Goal: Task Accomplishment & Management: Manage account settings

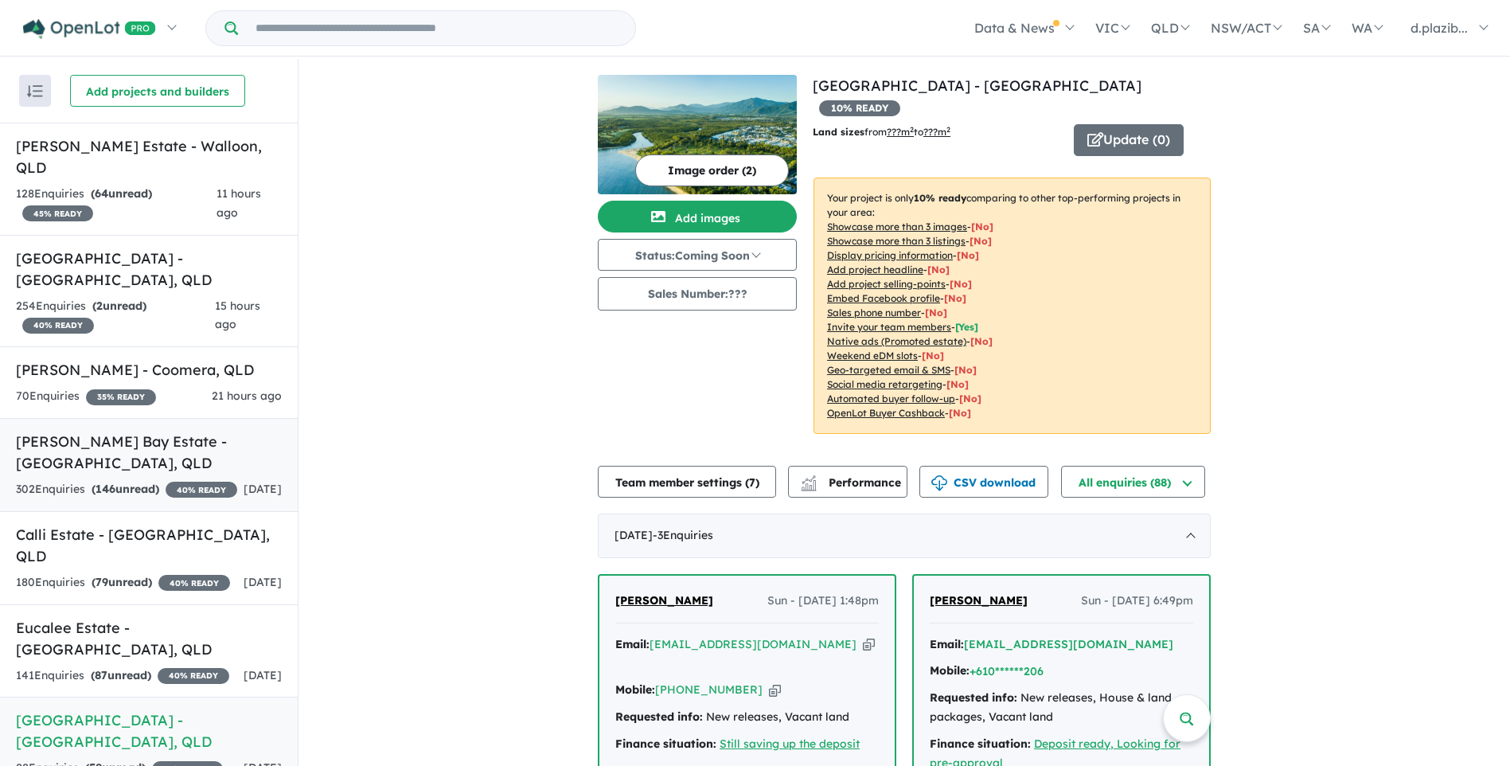
drag, startPoint x: 244, startPoint y: 181, endPoint x: 6, endPoint y: 415, distance: 333.8
click at [244, 185] on div "11 hours ago" at bounding box center [249, 204] width 65 height 38
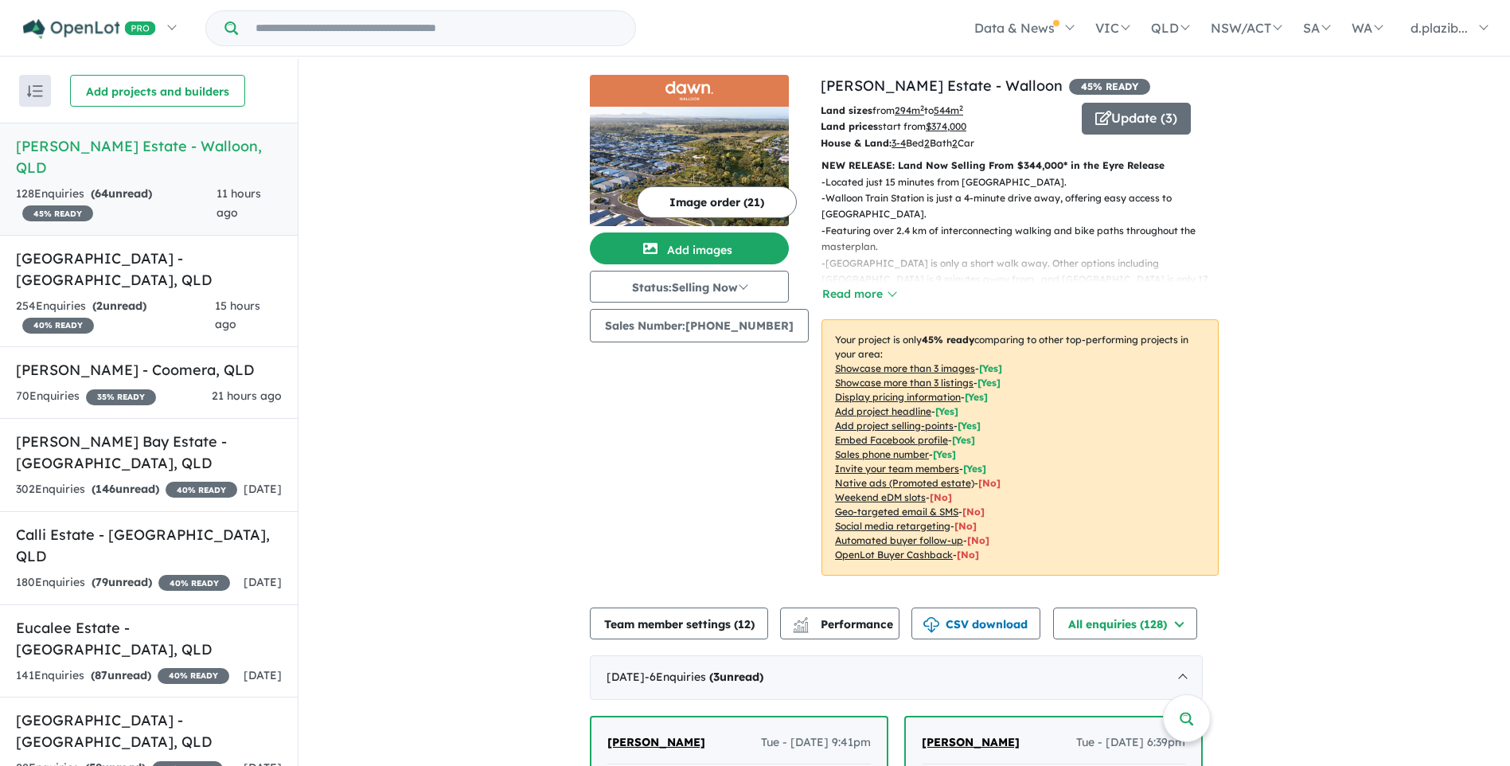
scroll to position [398, 0]
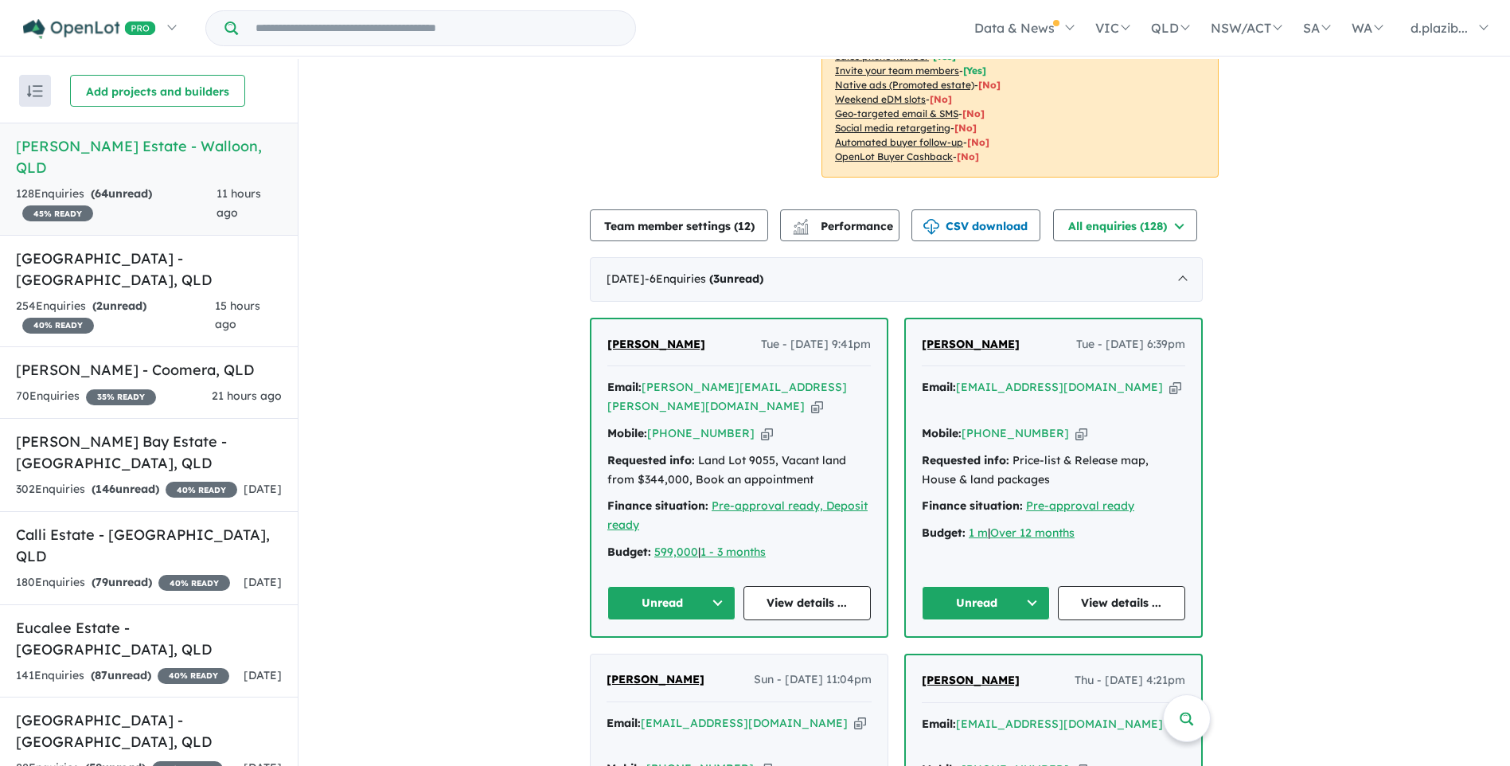
click at [821, 398] on icon "button" at bounding box center [817, 406] width 12 height 17
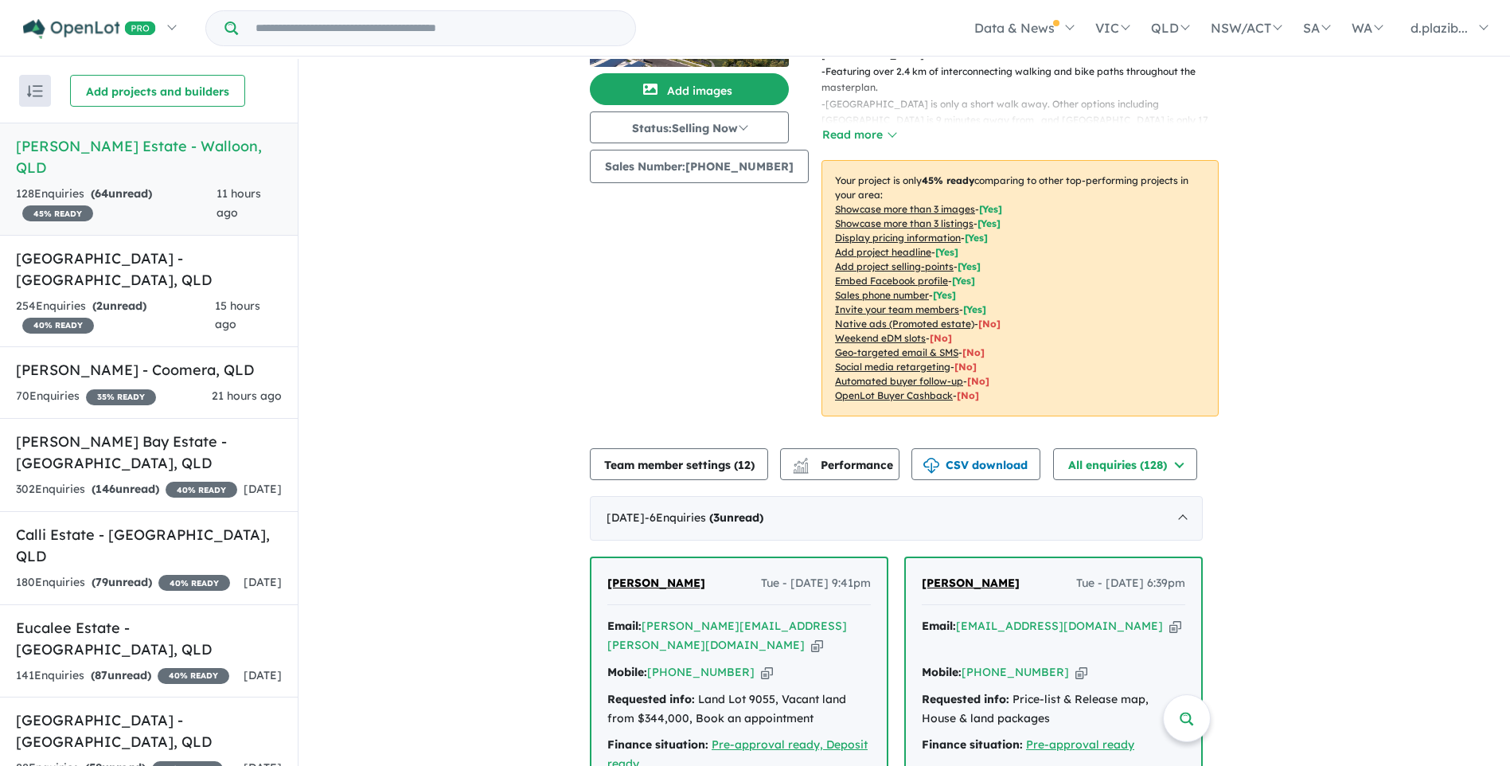
scroll to position [478, 0]
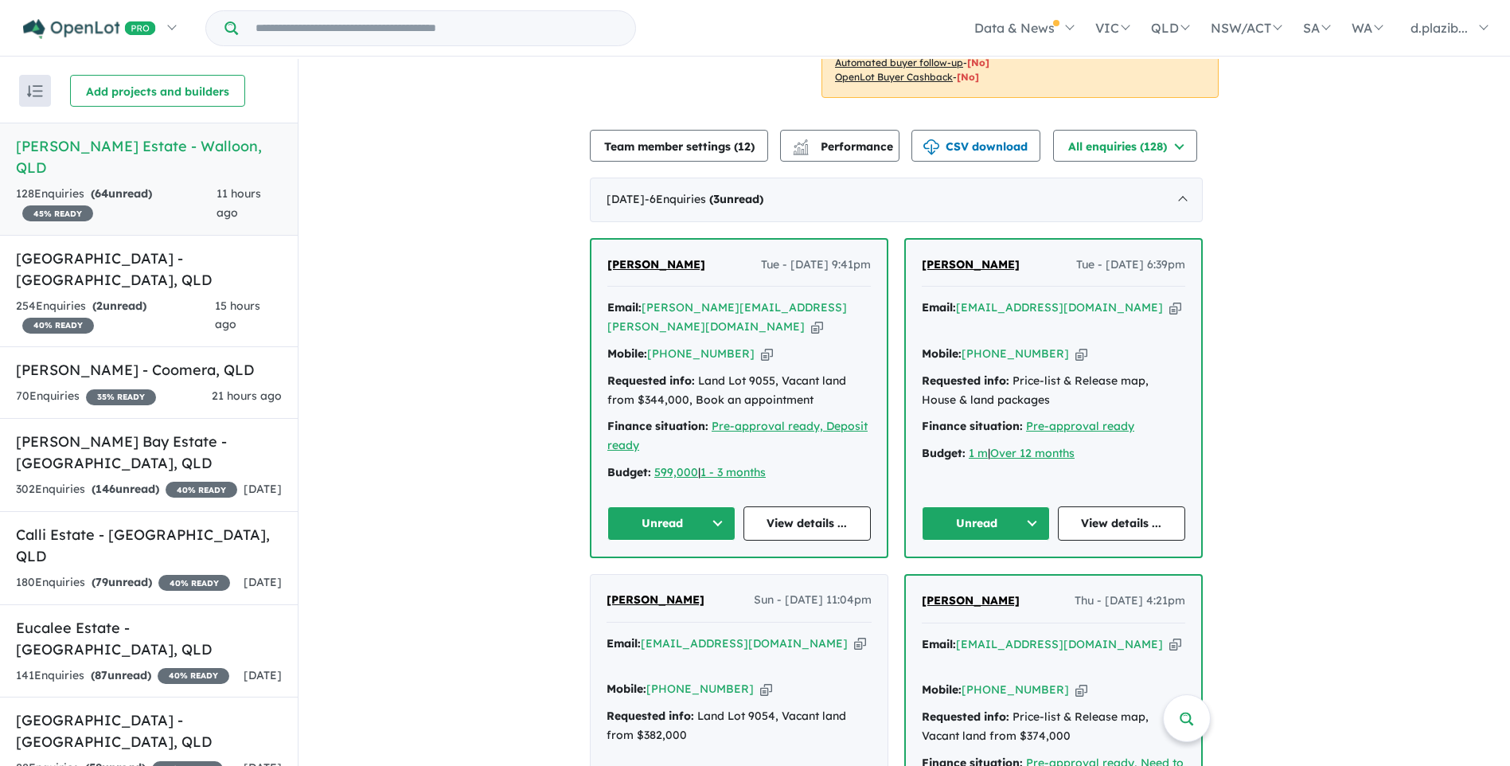
click at [697, 513] on button "Unread" at bounding box center [671, 523] width 128 height 34
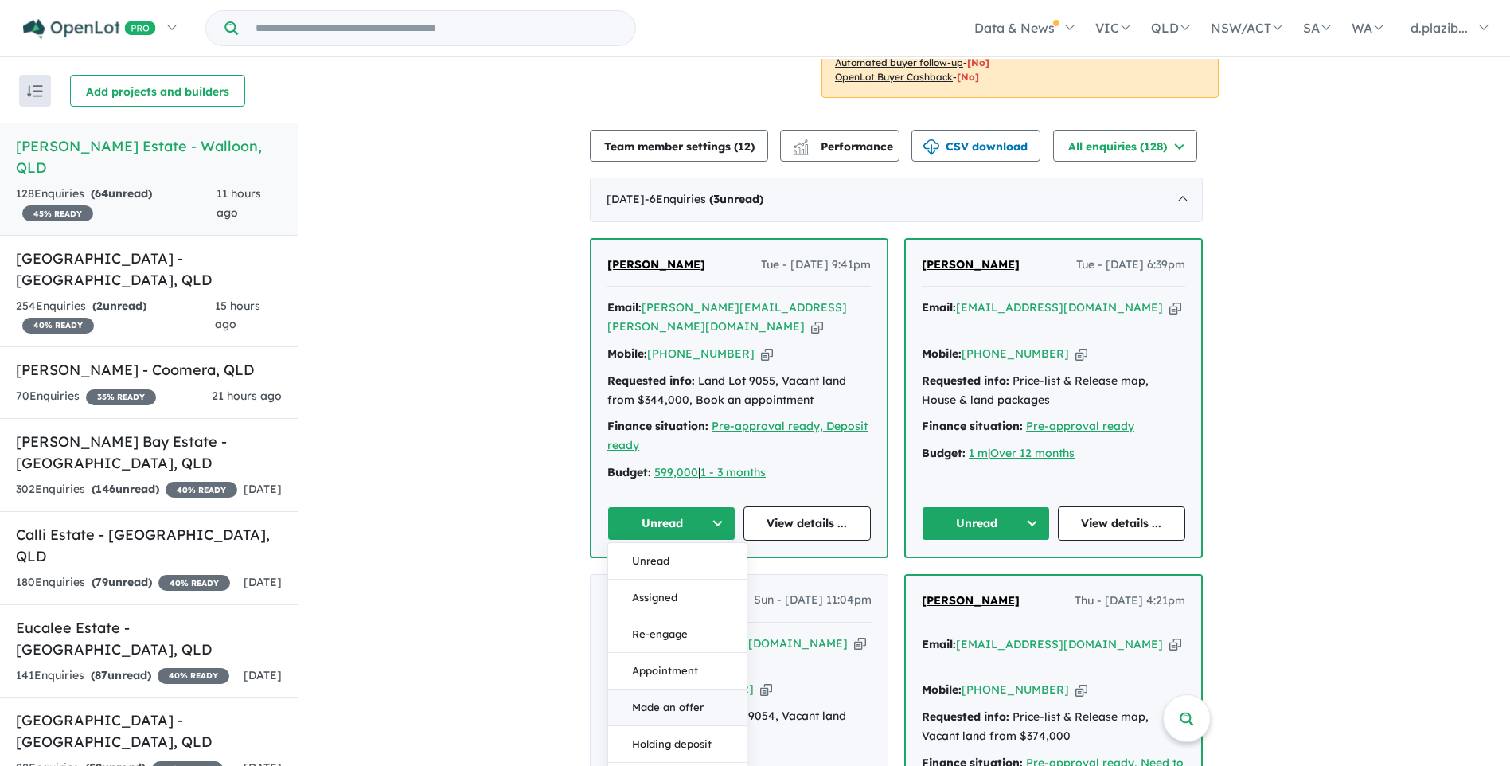
scroll to position [716, 0]
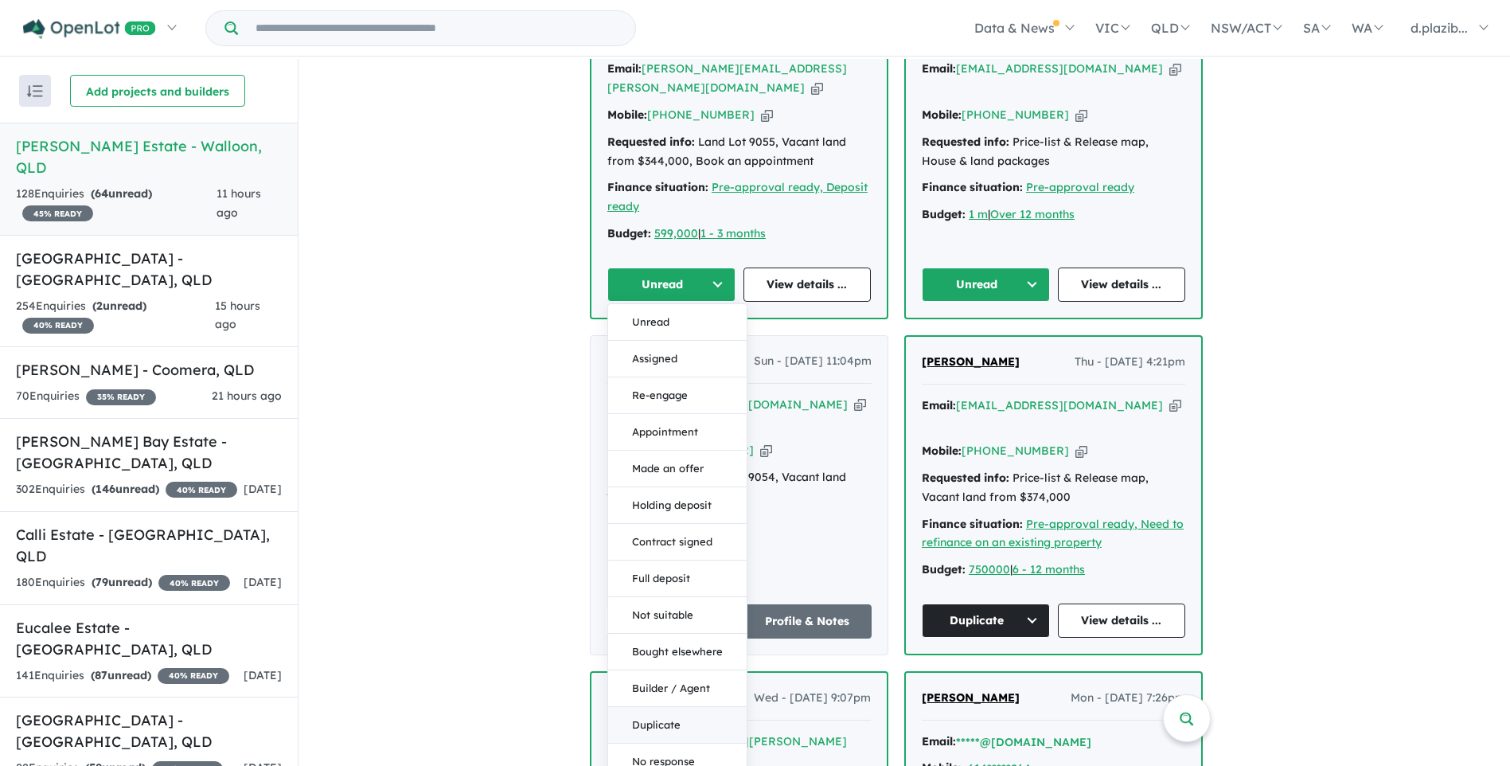
click at [689, 707] on button "Duplicate" at bounding box center [677, 725] width 139 height 37
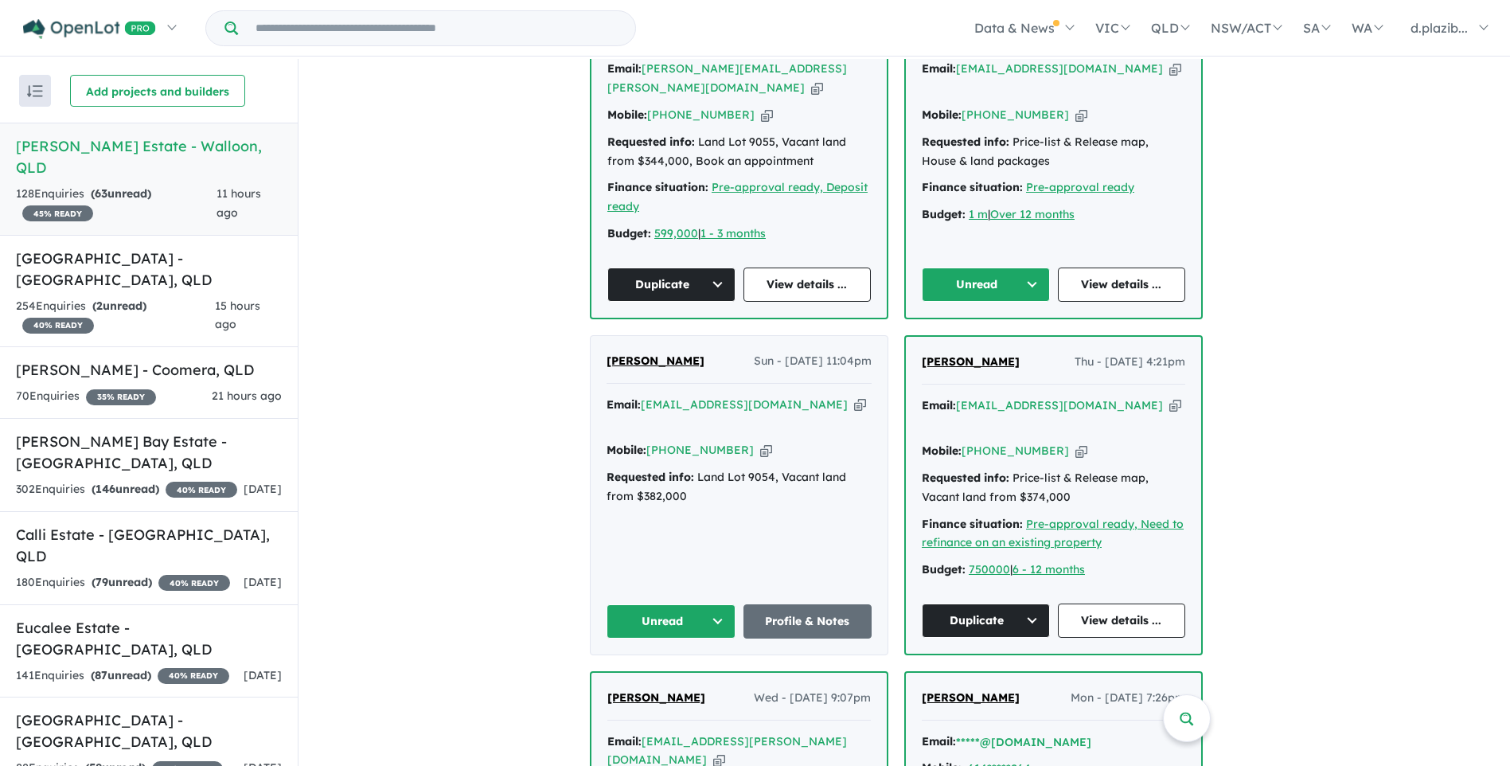
scroll to position [478, 0]
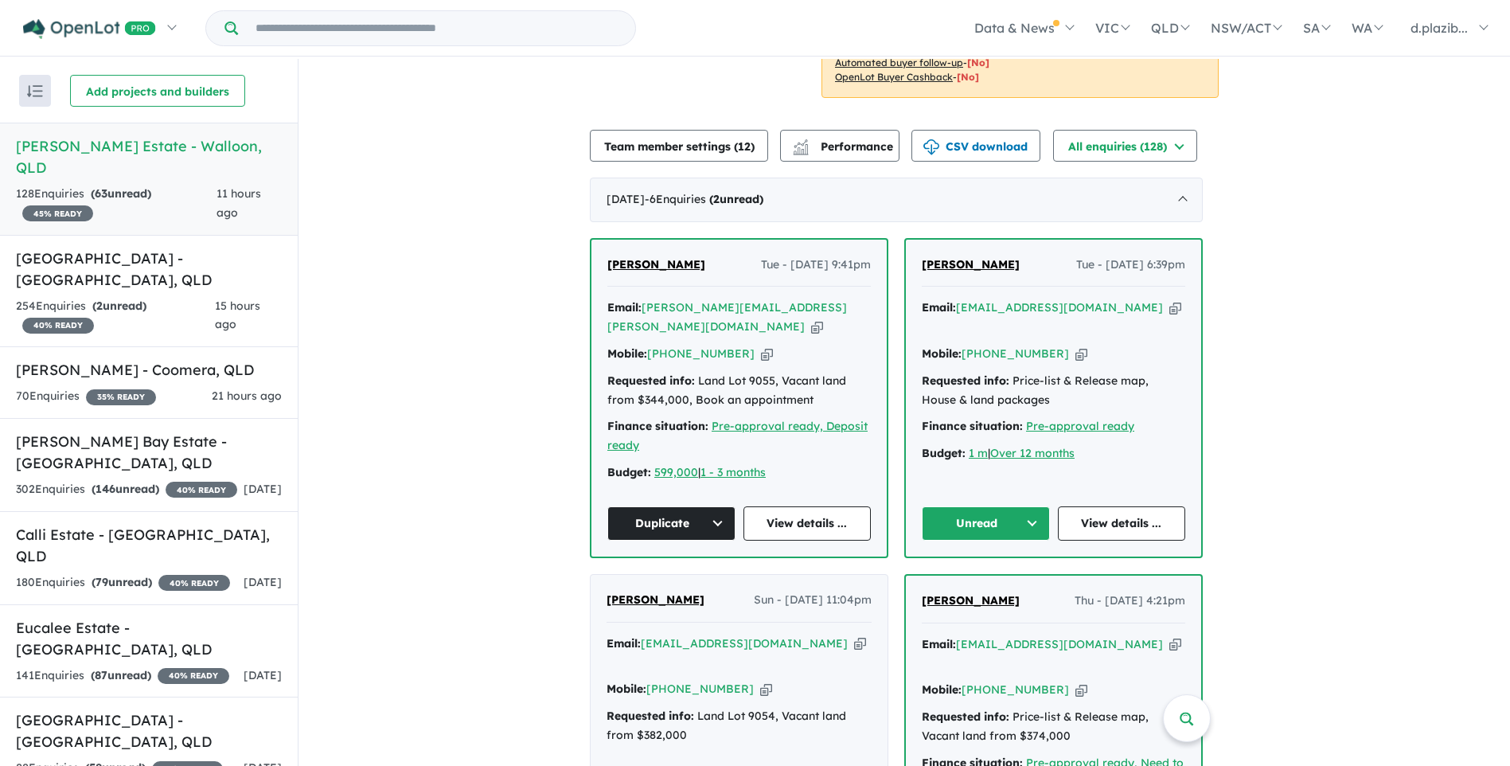
click at [1169, 305] on icon "button" at bounding box center [1175, 307] width 12 height 17
click at [1128, 304] on div "Email: [EMAIL_ADDRESS][DOMAIN_NAME] Copied!" at bounding box center [1053, 318] width 263 height 38
click at [1169, 306] on icon "button" at bounding box center [1175, 307] width 12 height 17
click at [1075, 345] on icon "button" at bounding box center [1081, 353] width 12 height 17
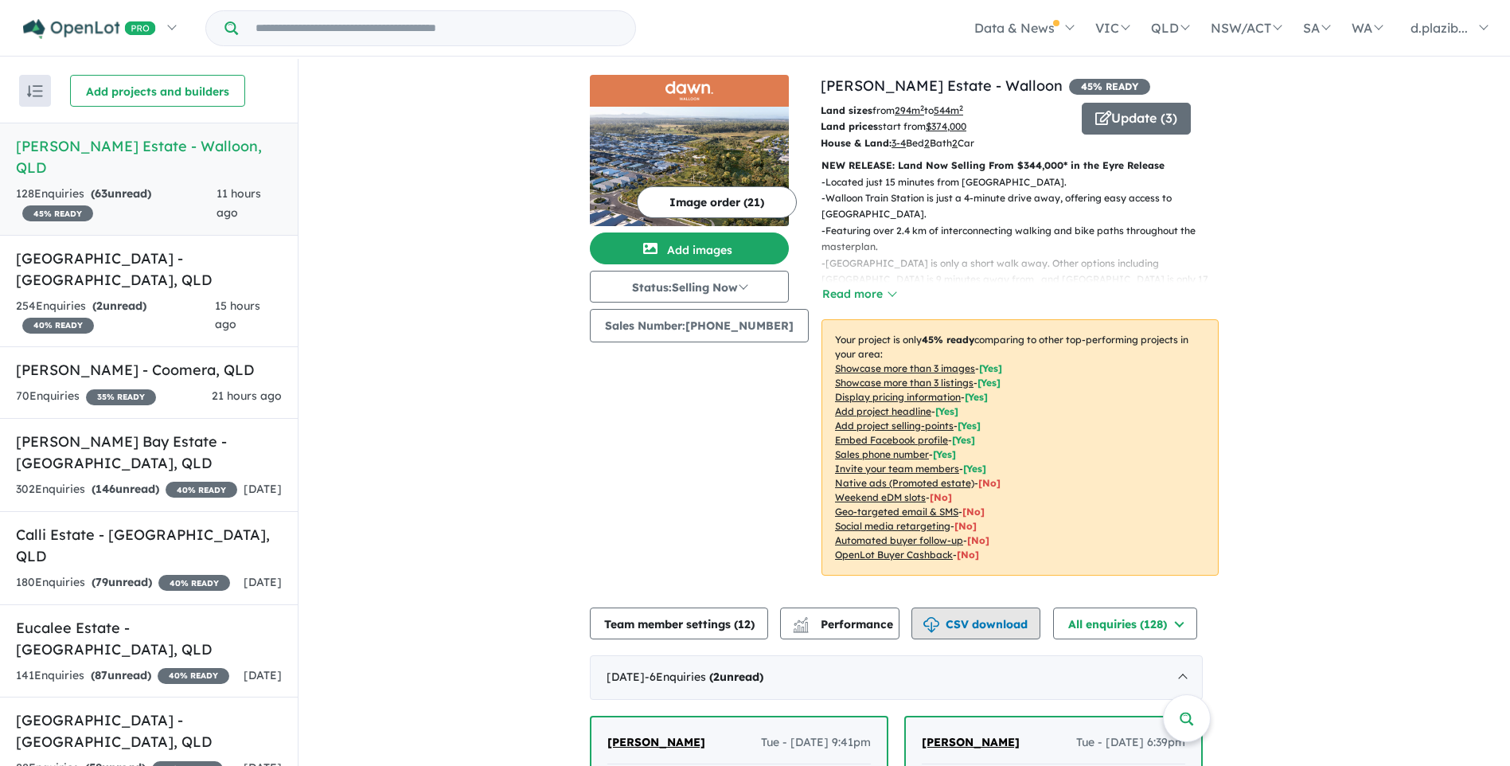
scroll to position [398, 0]
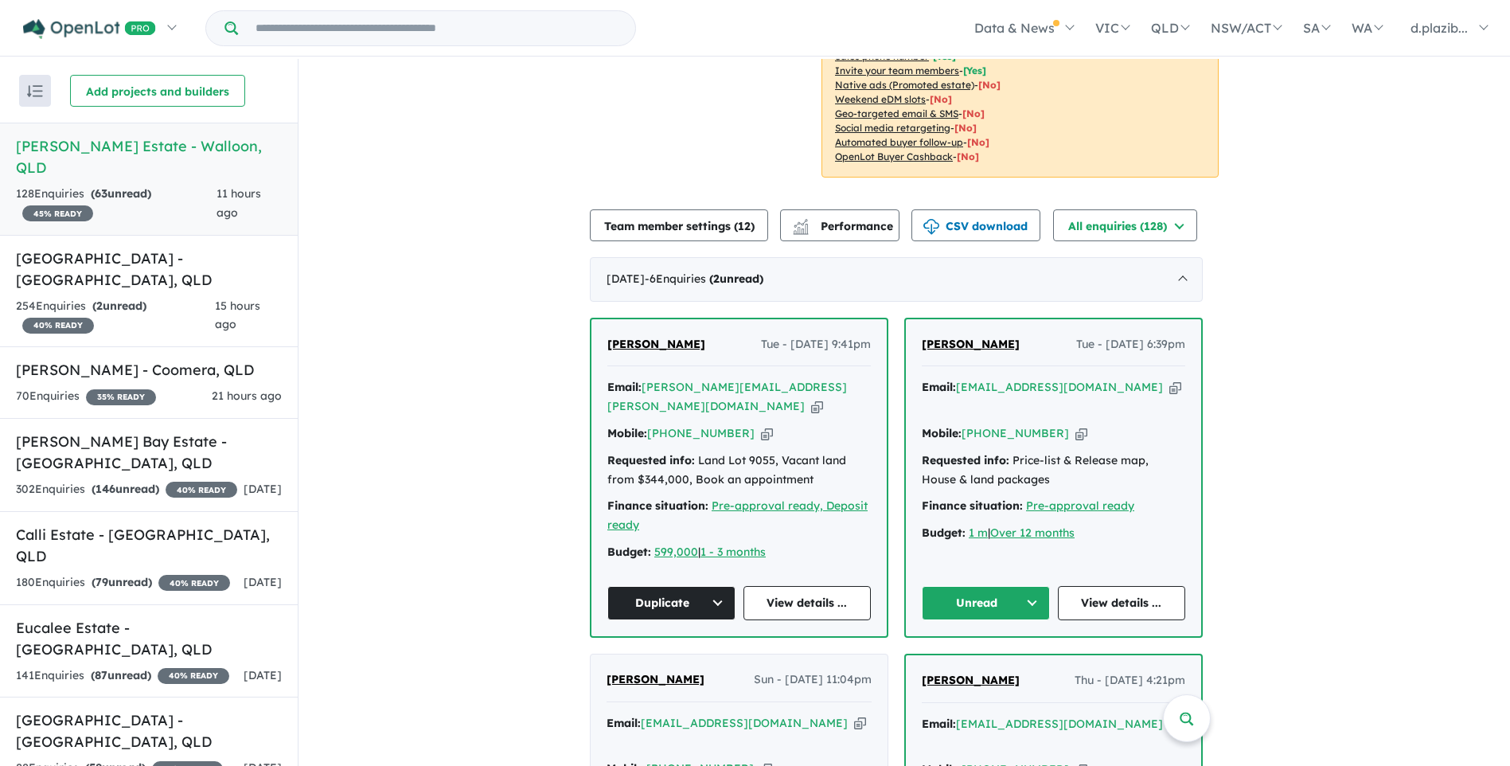
click at [988, 586] on button "Unread" at bounding box center [986, 603] width 128 height 34
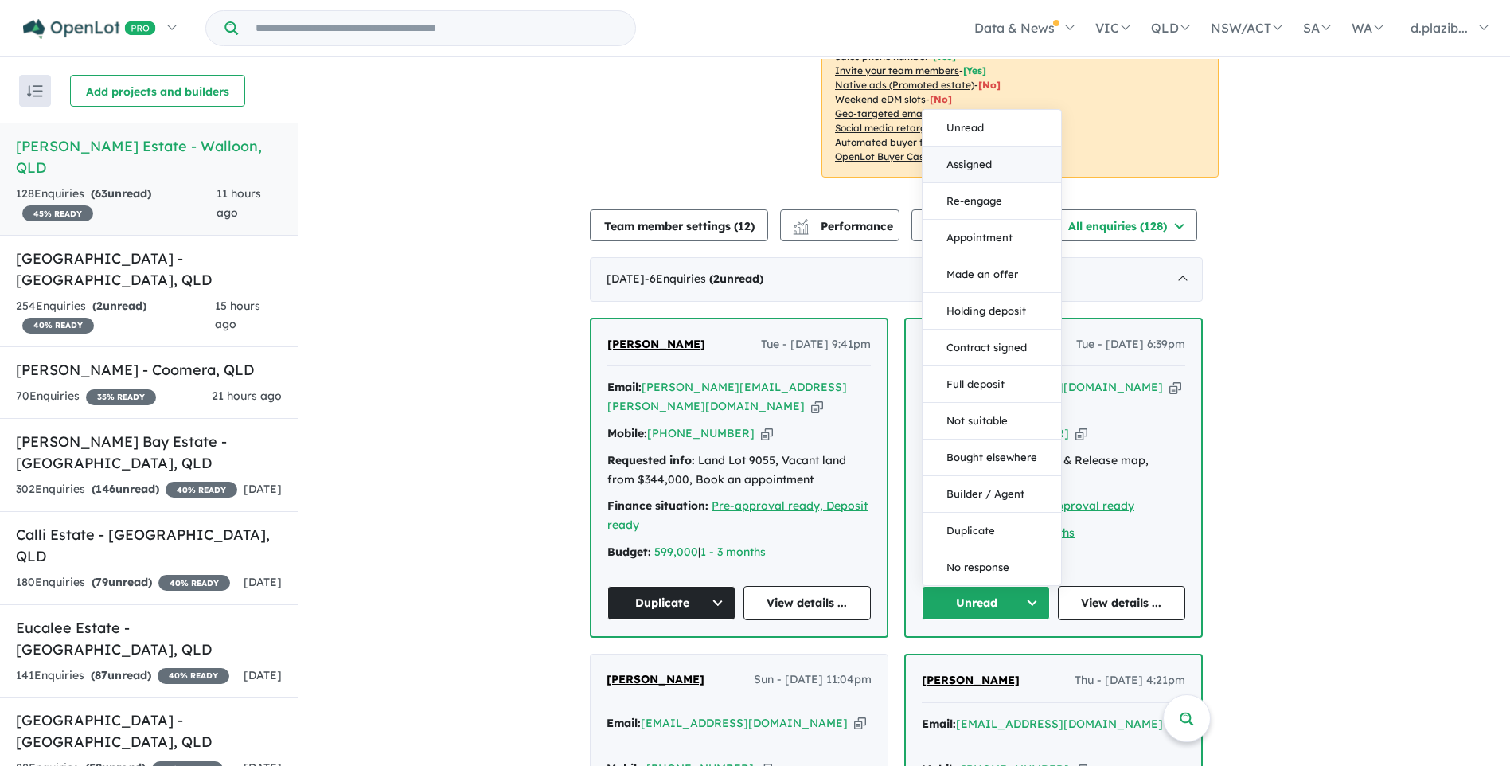
click at [994, 159] on button "Assigned" at bounding box center [992, 164] width 139 height 37
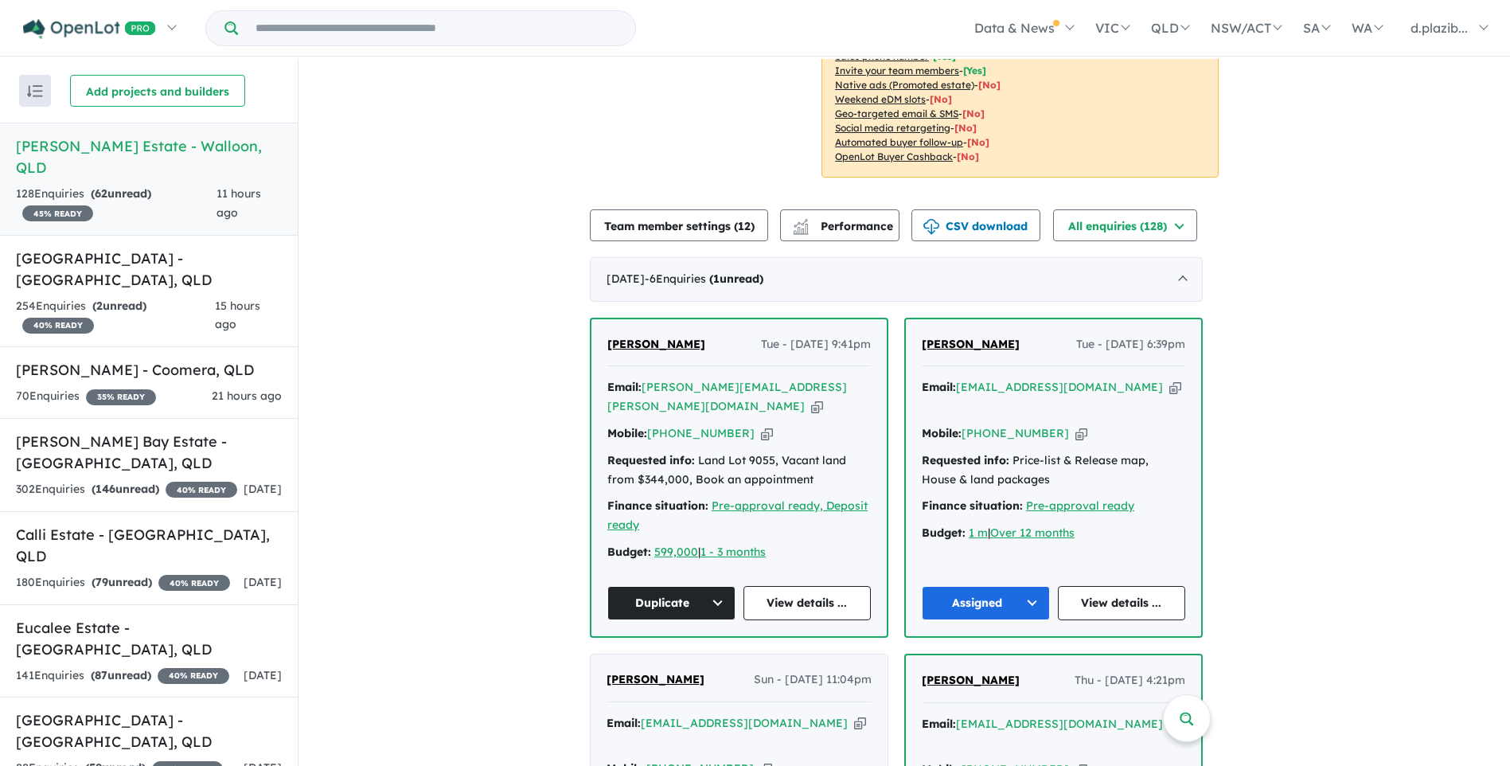
scroll to position [876, 0]
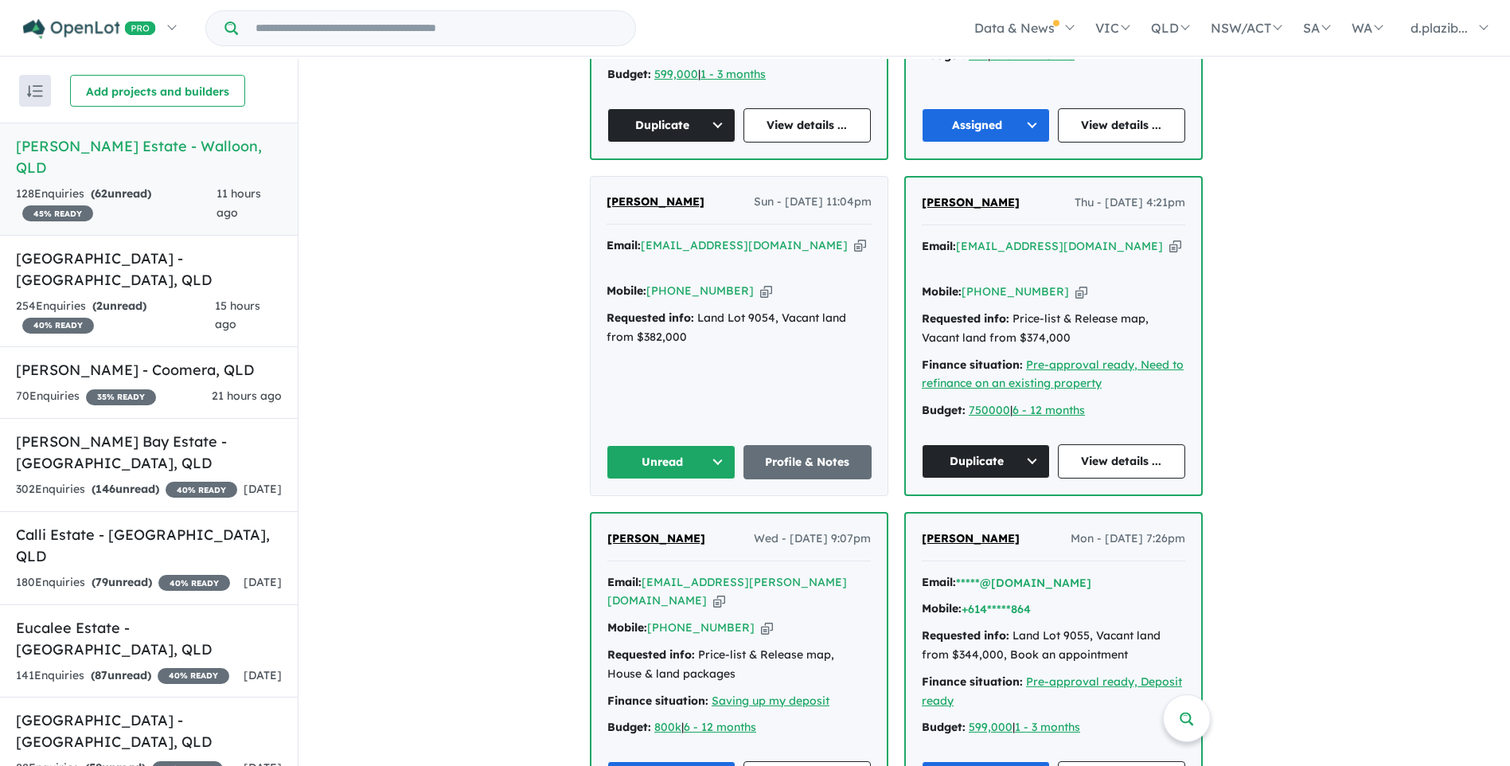
click at [854, 237] on icon "button" at bounding box center [860, 245] width 12 height 17
click at [658, 445] on button "Unread" at bounding box center [671, 462] width 129 height 34
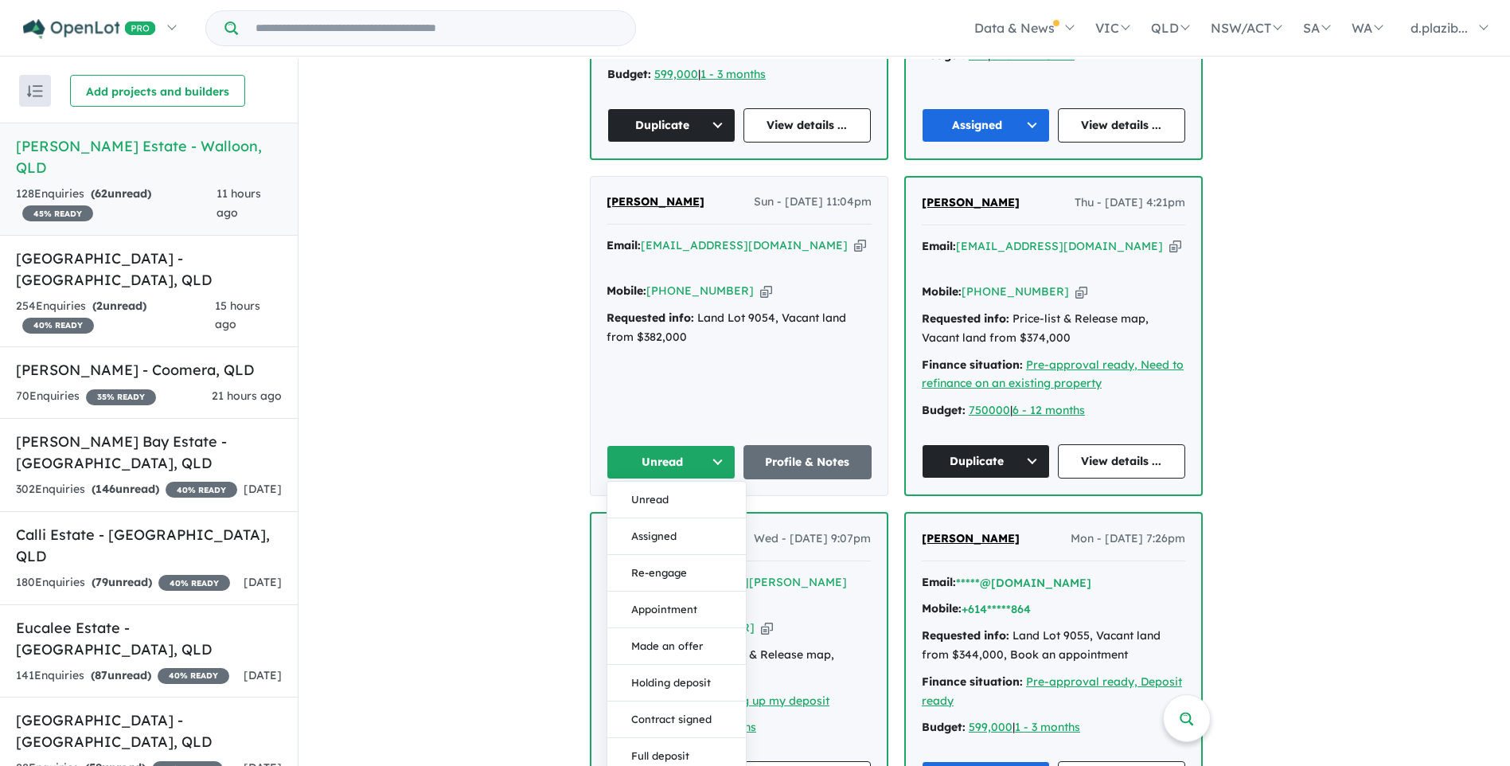
scroll to position [1035, 0]
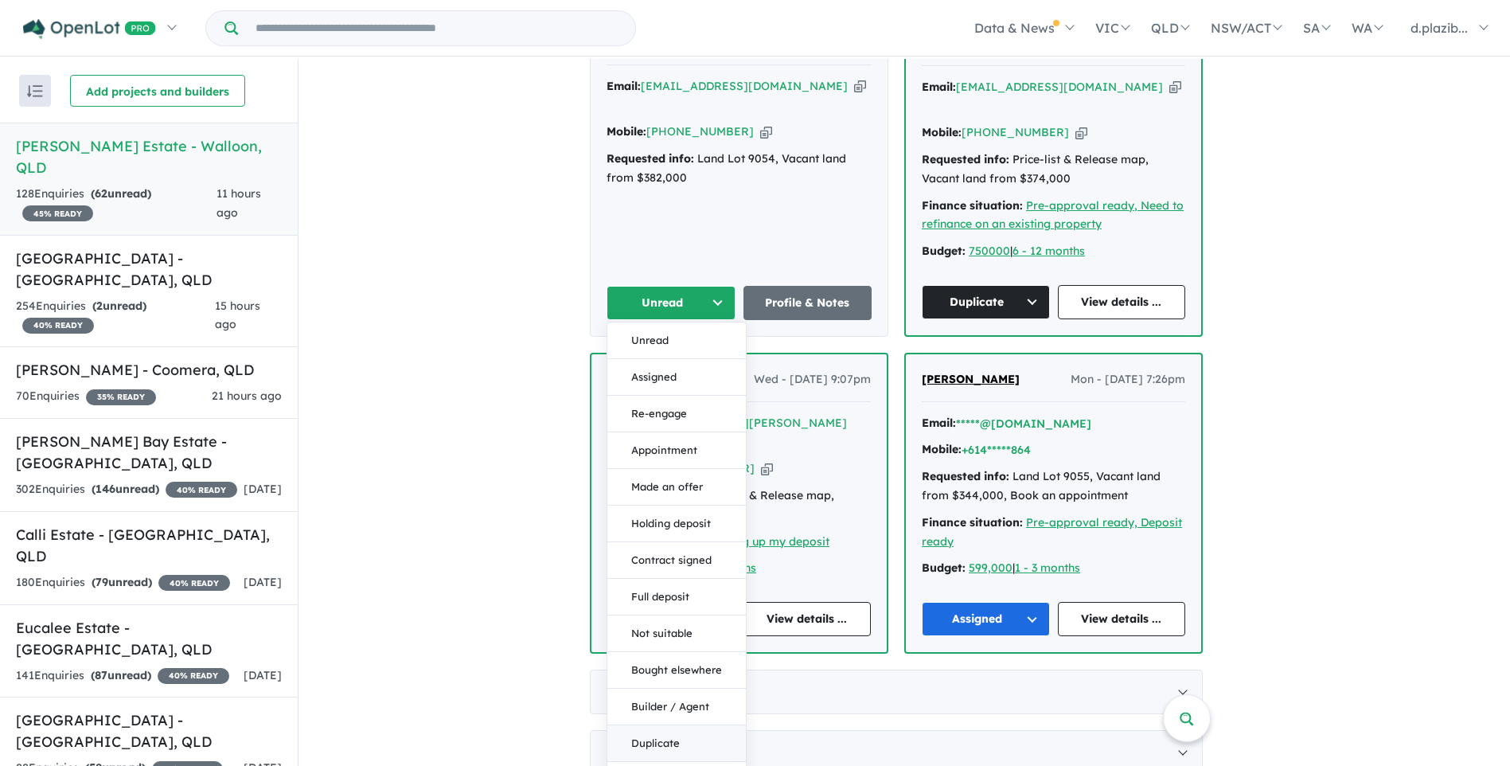
click at [658, 725] on button "Duplicate" at bounding box center [676, 743] width 139 height 37
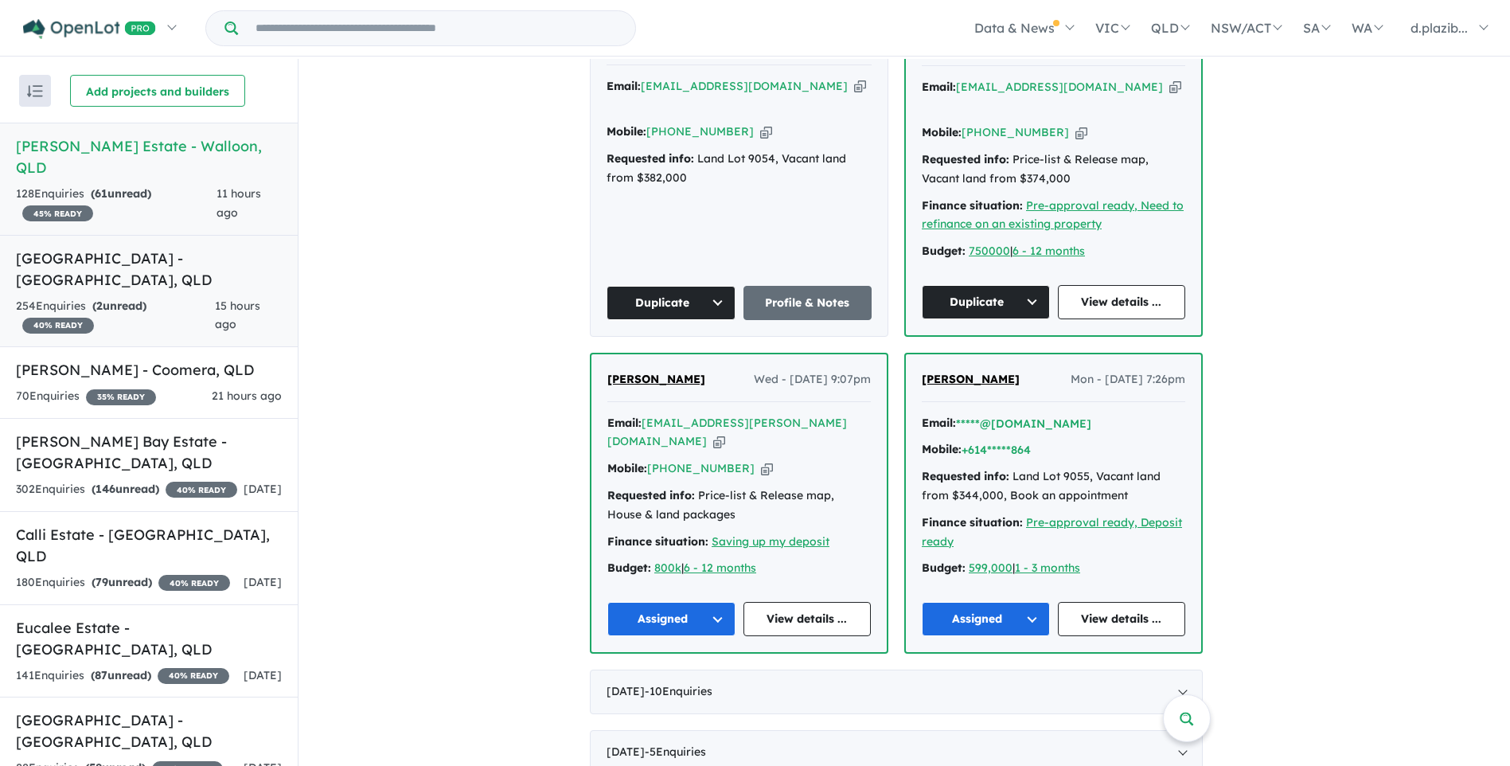
click at [207, 297] on div "254 Enquir ies ( 2 unread) 40 % READY" at bounding box center [115, 316] width 199 height 38
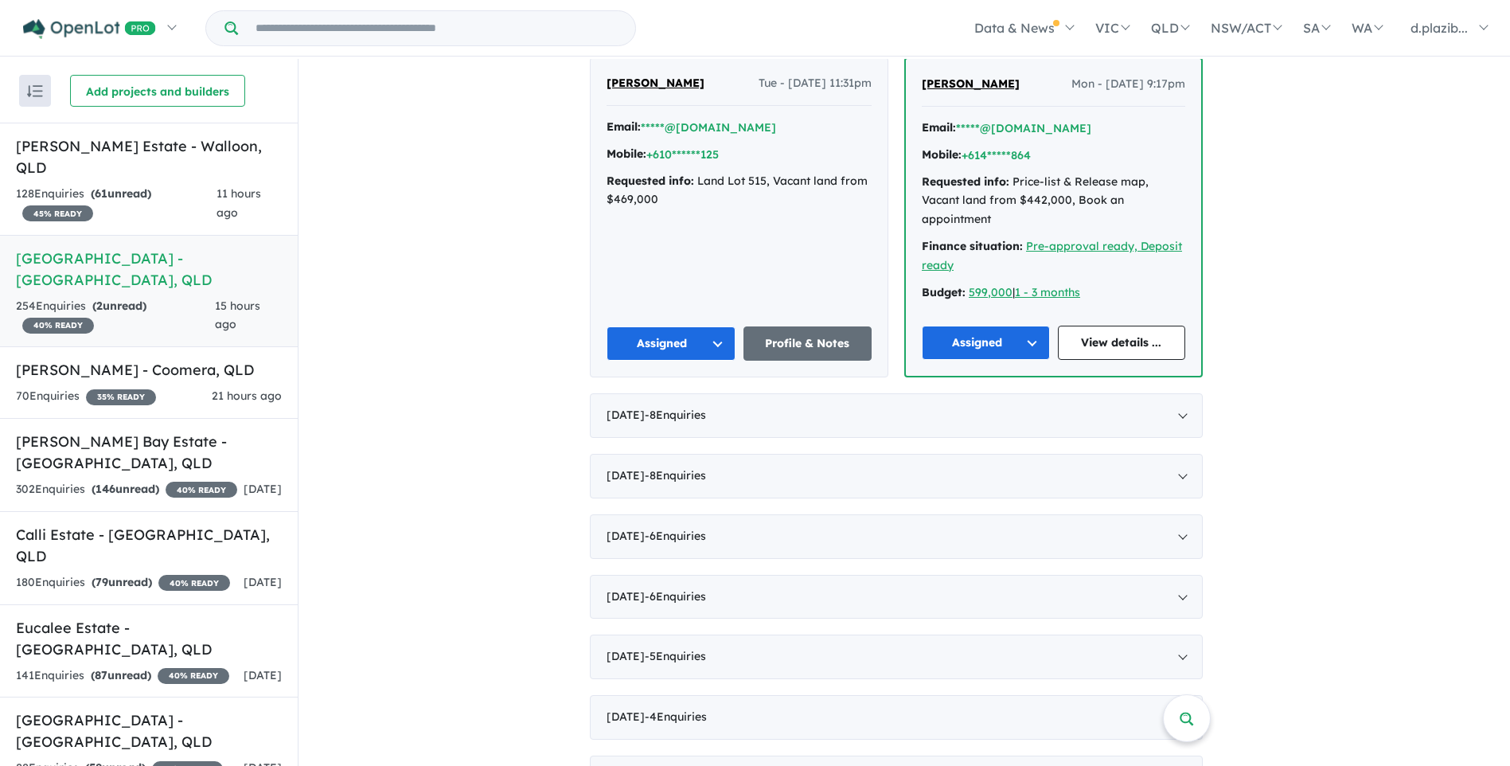
scroll to position [381, 0]
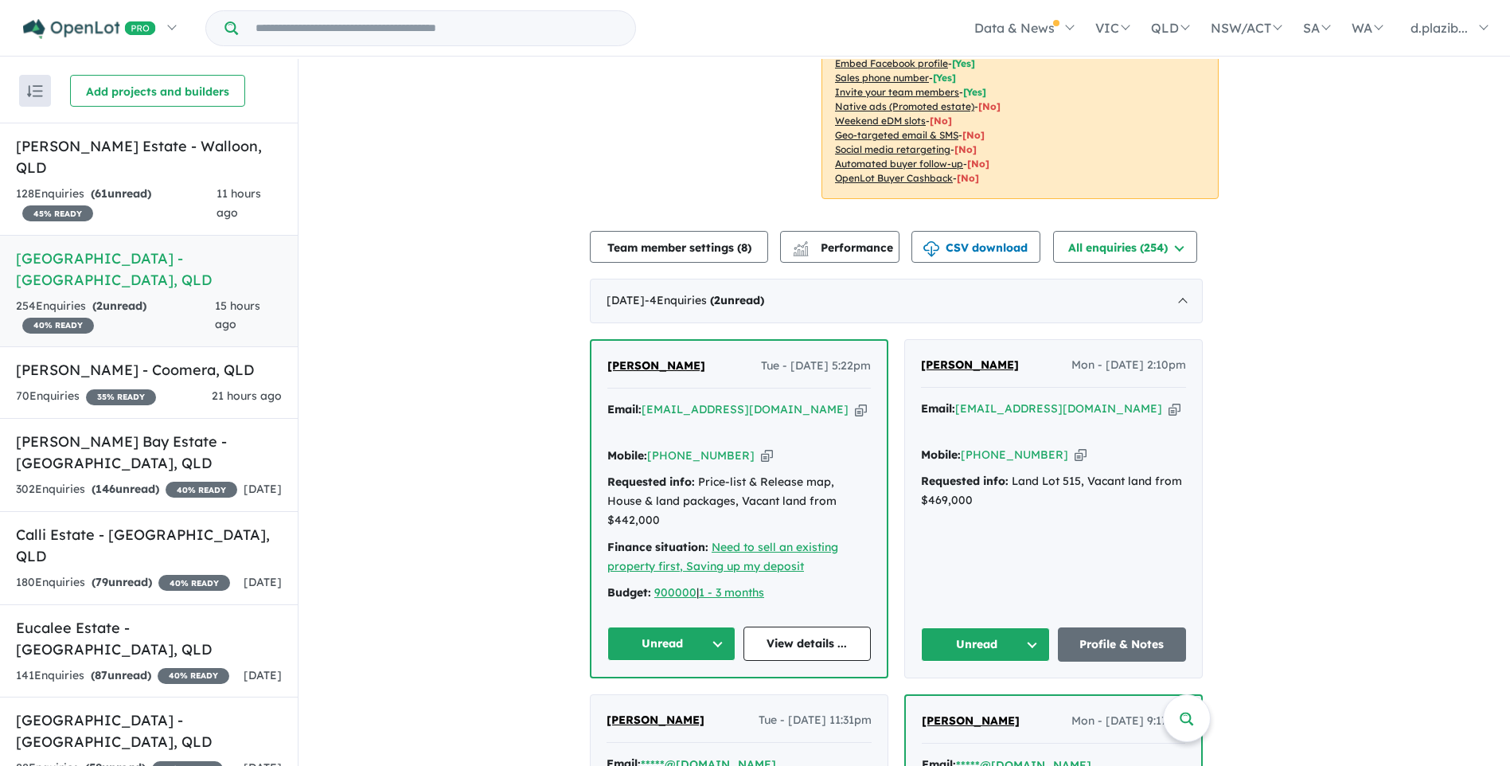
click at [855, 401] on icon "button" at bounding box center [861, 409] width 12 height 17
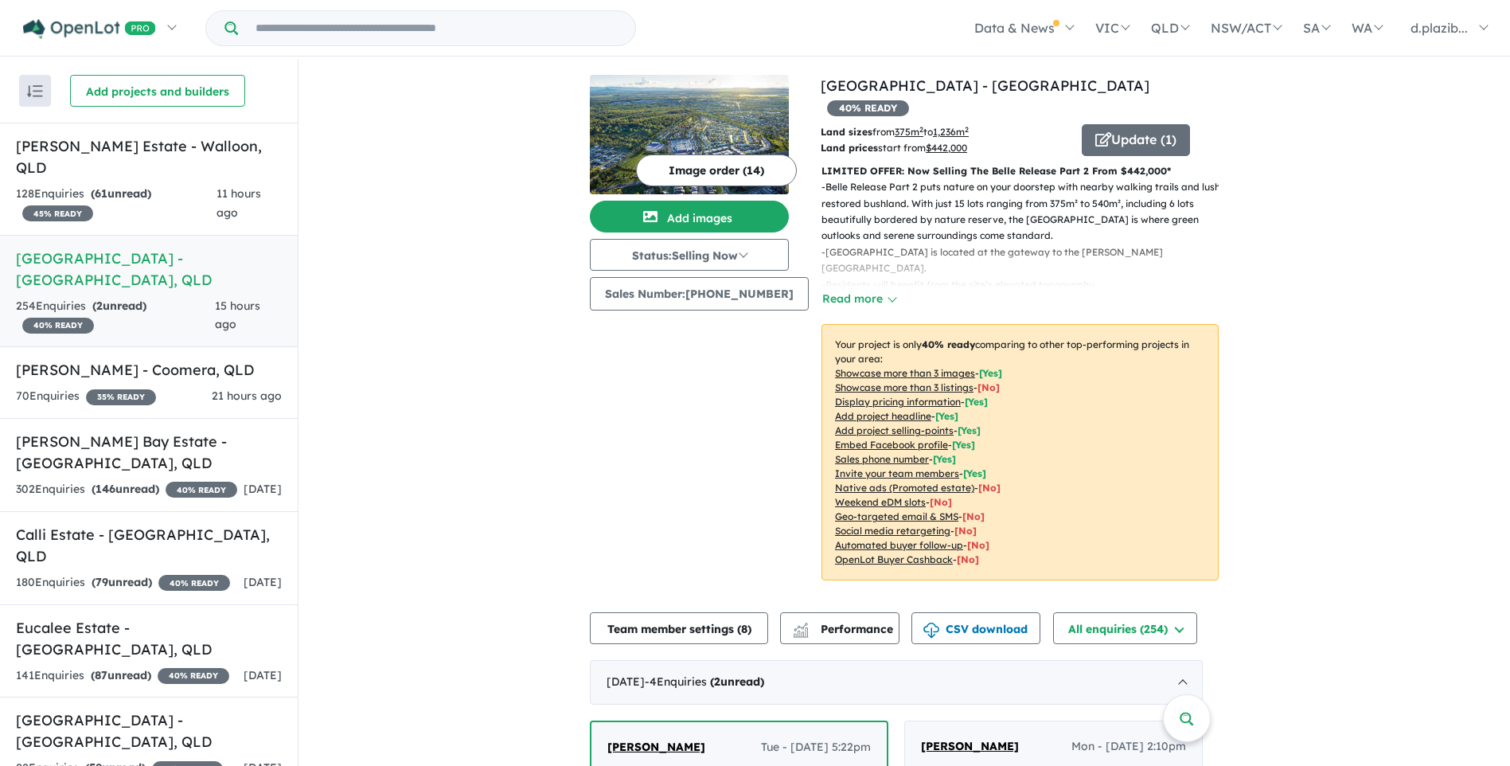
scroll to position [478, 0]
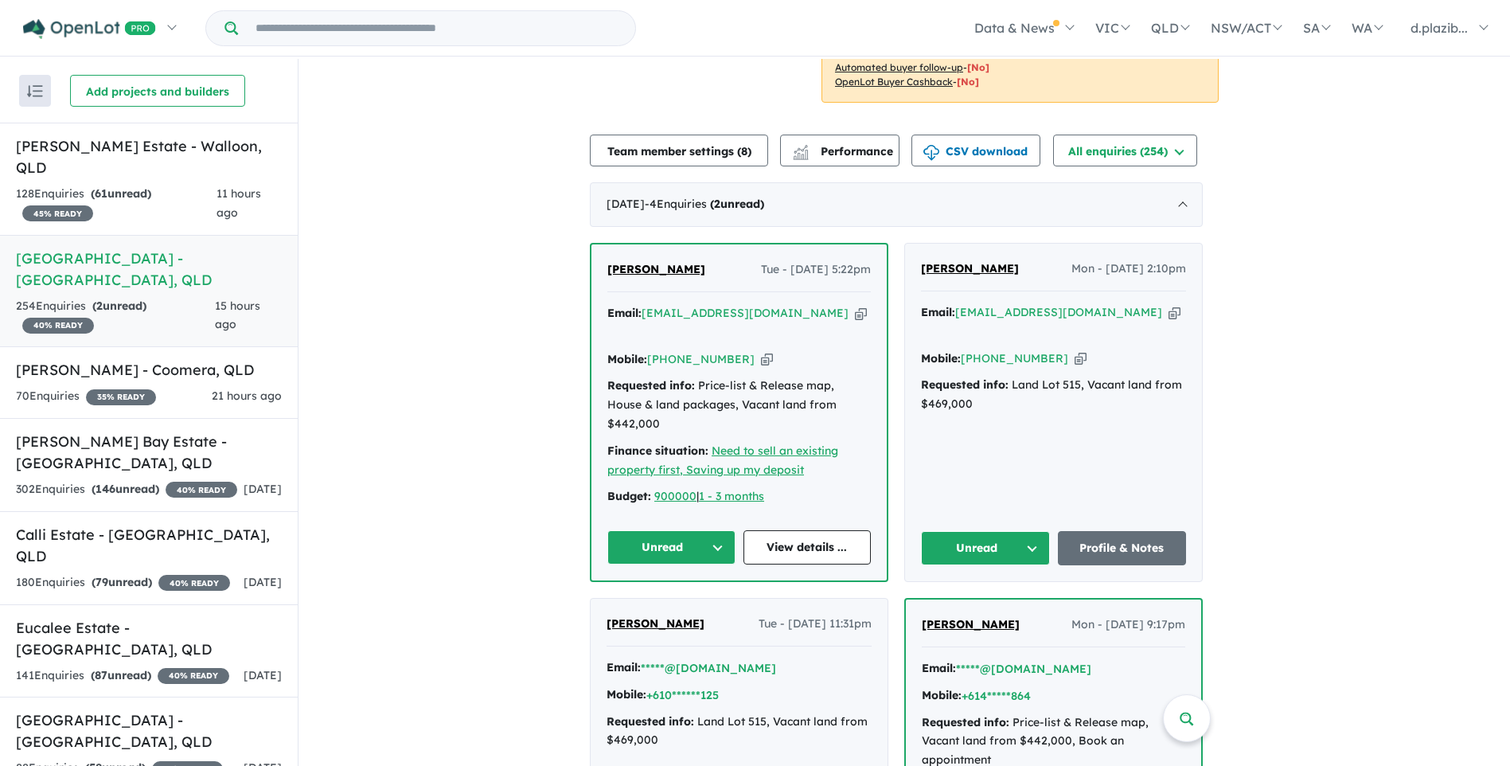
click at [662, 530] on button "Unread" at bounding box center [671, 547] width 128 height 34
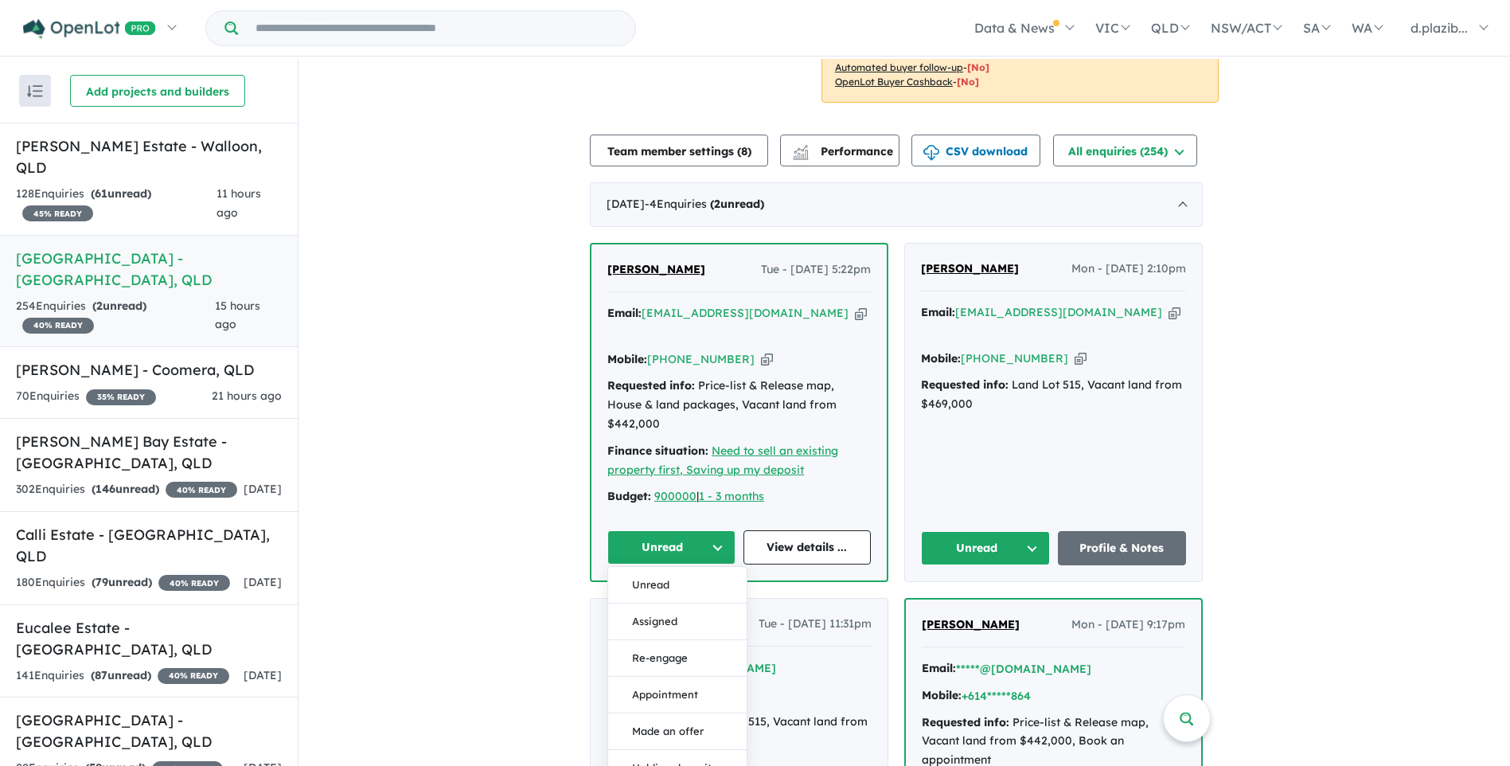
scroll to position [796, 0]
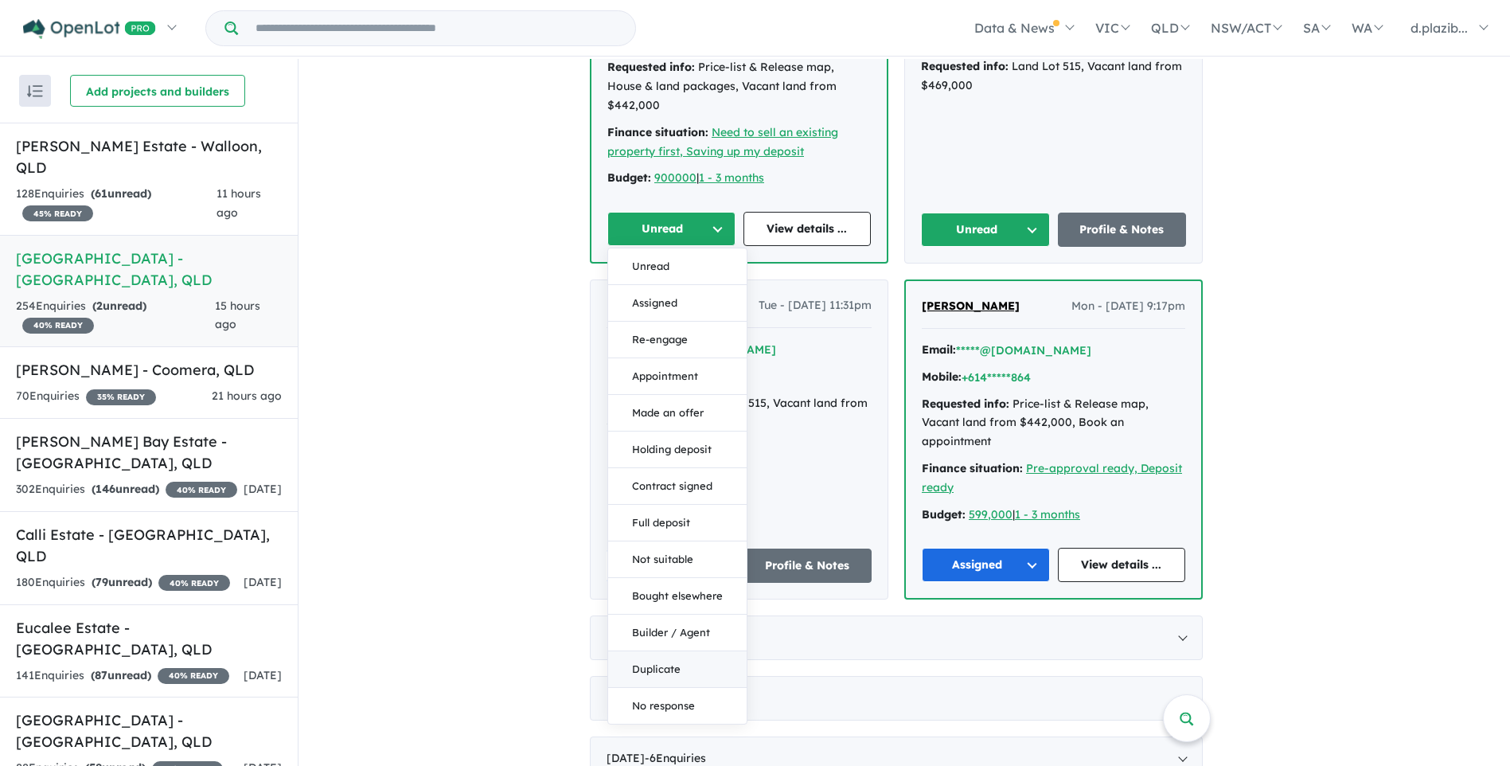
click at [679, 651] on button "Duplicate" at bounding box center [677, 669] width 139 height 37
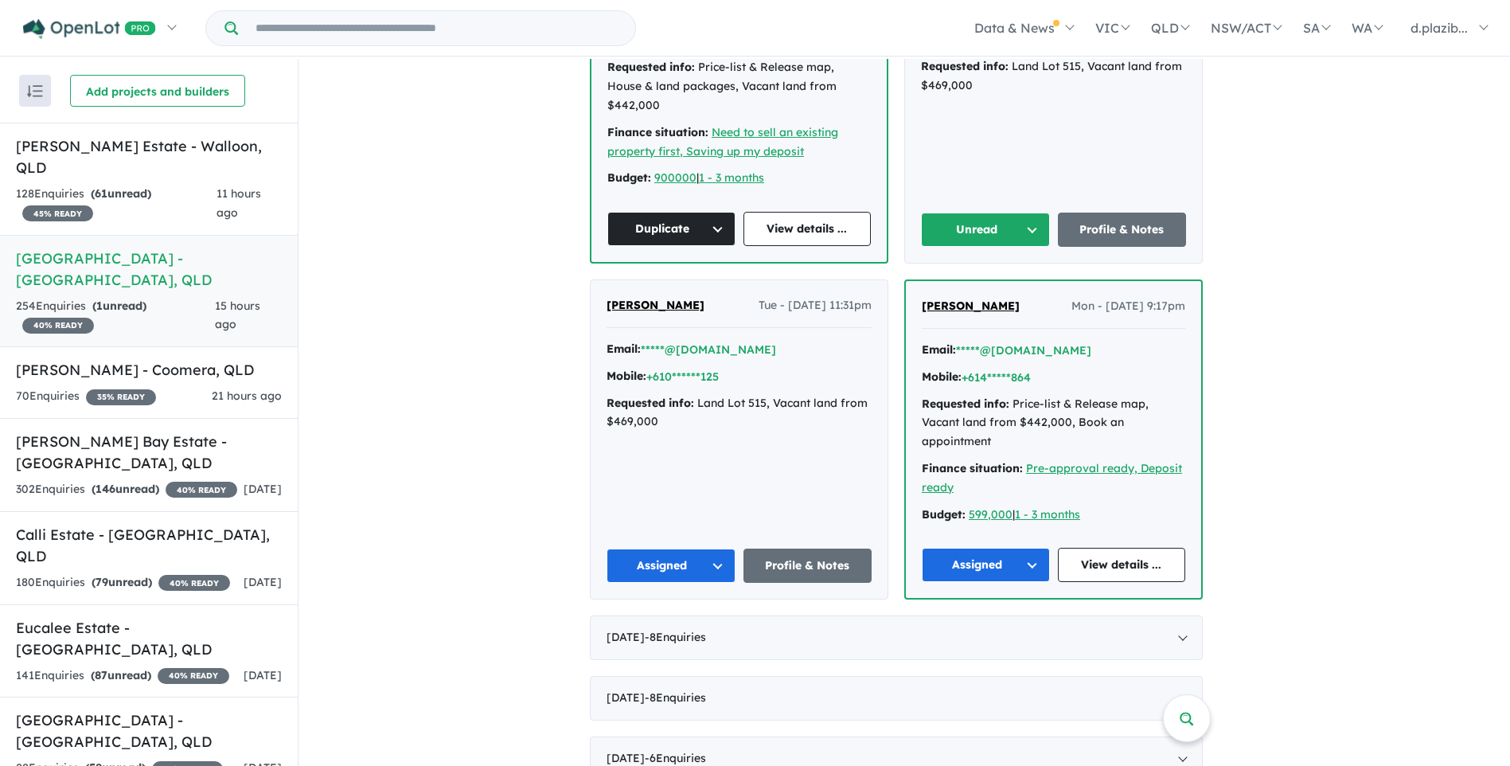
scroll to position [398, 0]
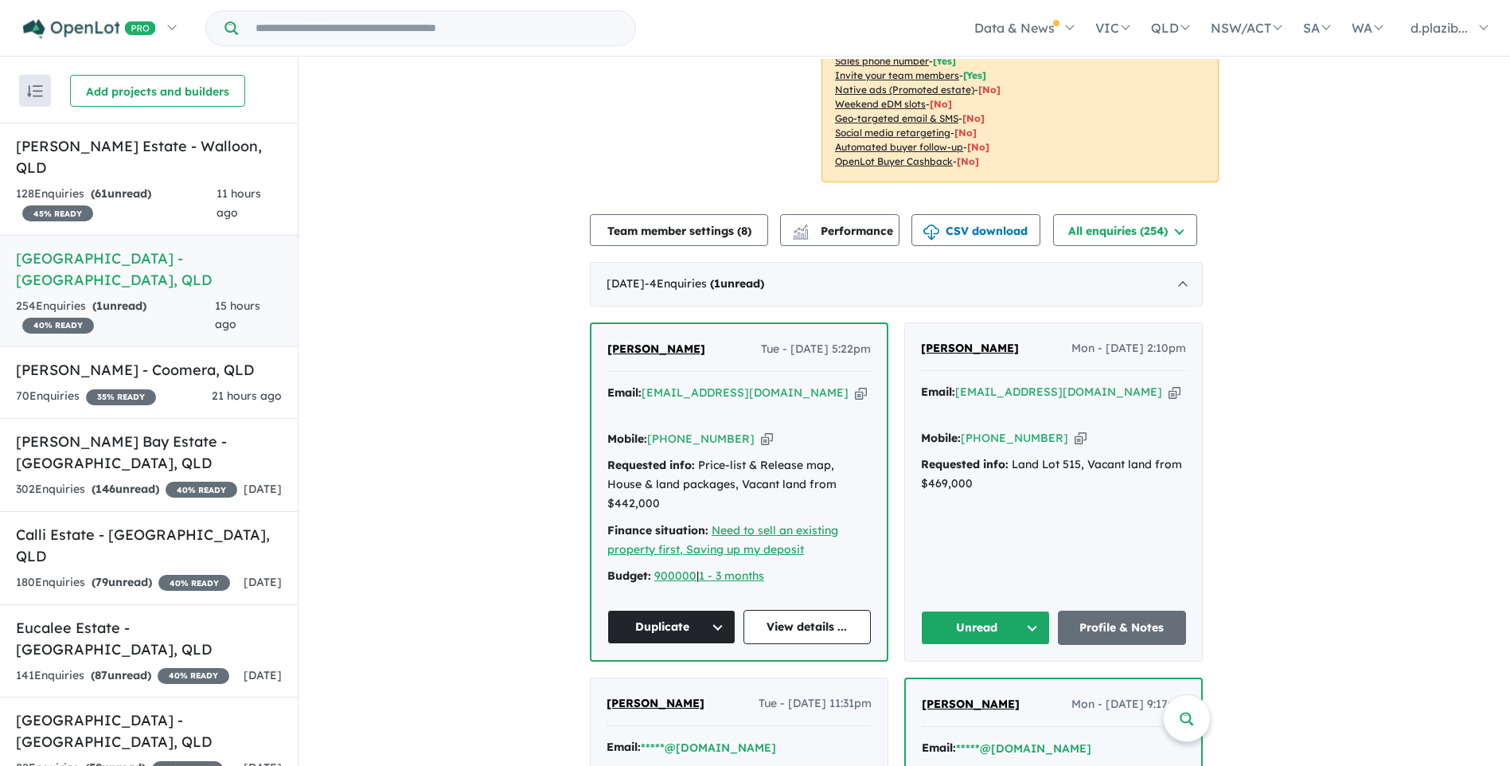
click at [1169, 384] on icon "button" at bounding box center [1175, 392] width 12 height 17
click at [1075, 430] on icon "button" at bounding box center [1081, 438] width 12 height 17
click at [1032, 611] on button "Unread" at bounding box center [985, 628] width 129 height 34
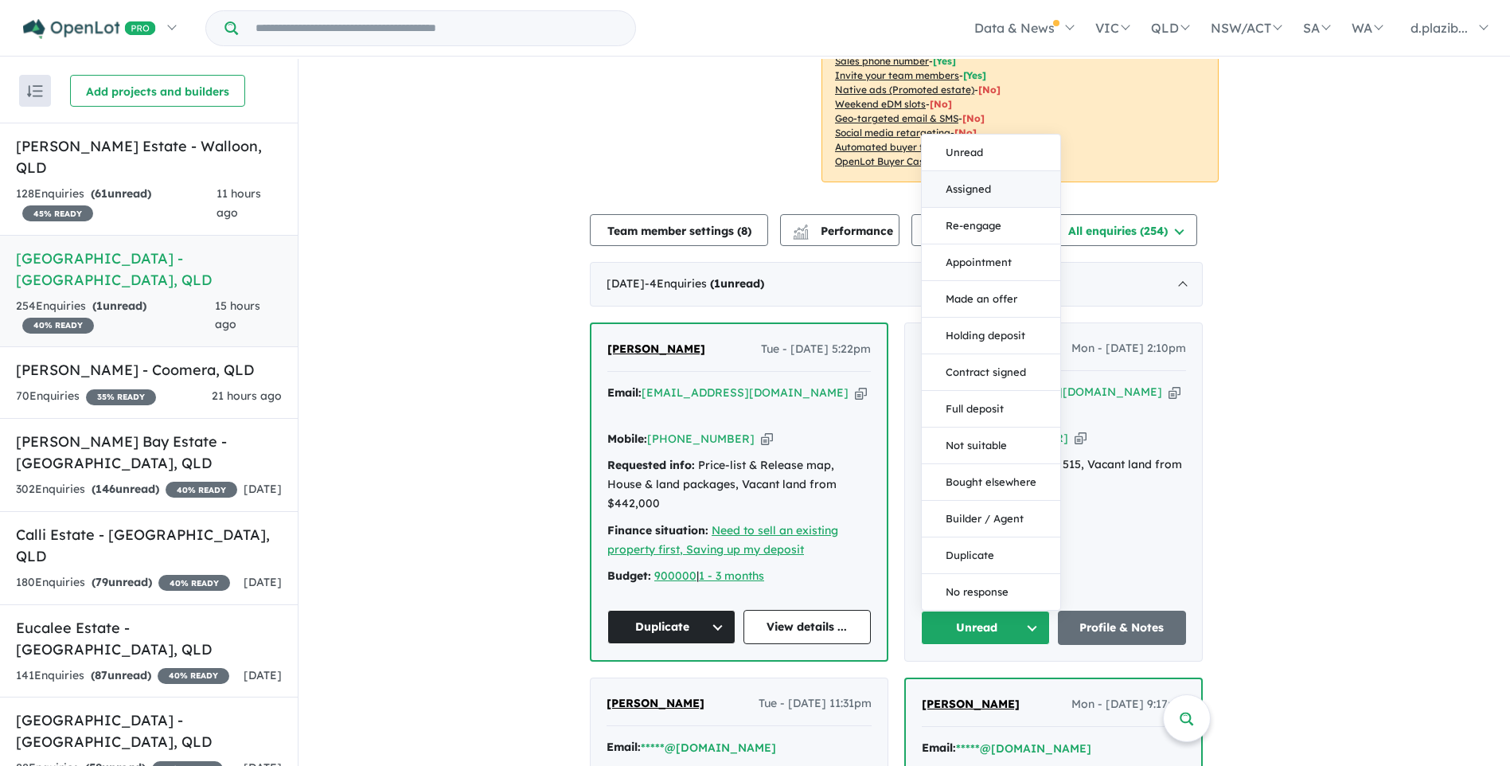
click at [963, 171] on button "Assigned" at bounding box center [991, 189] width 139 height 37
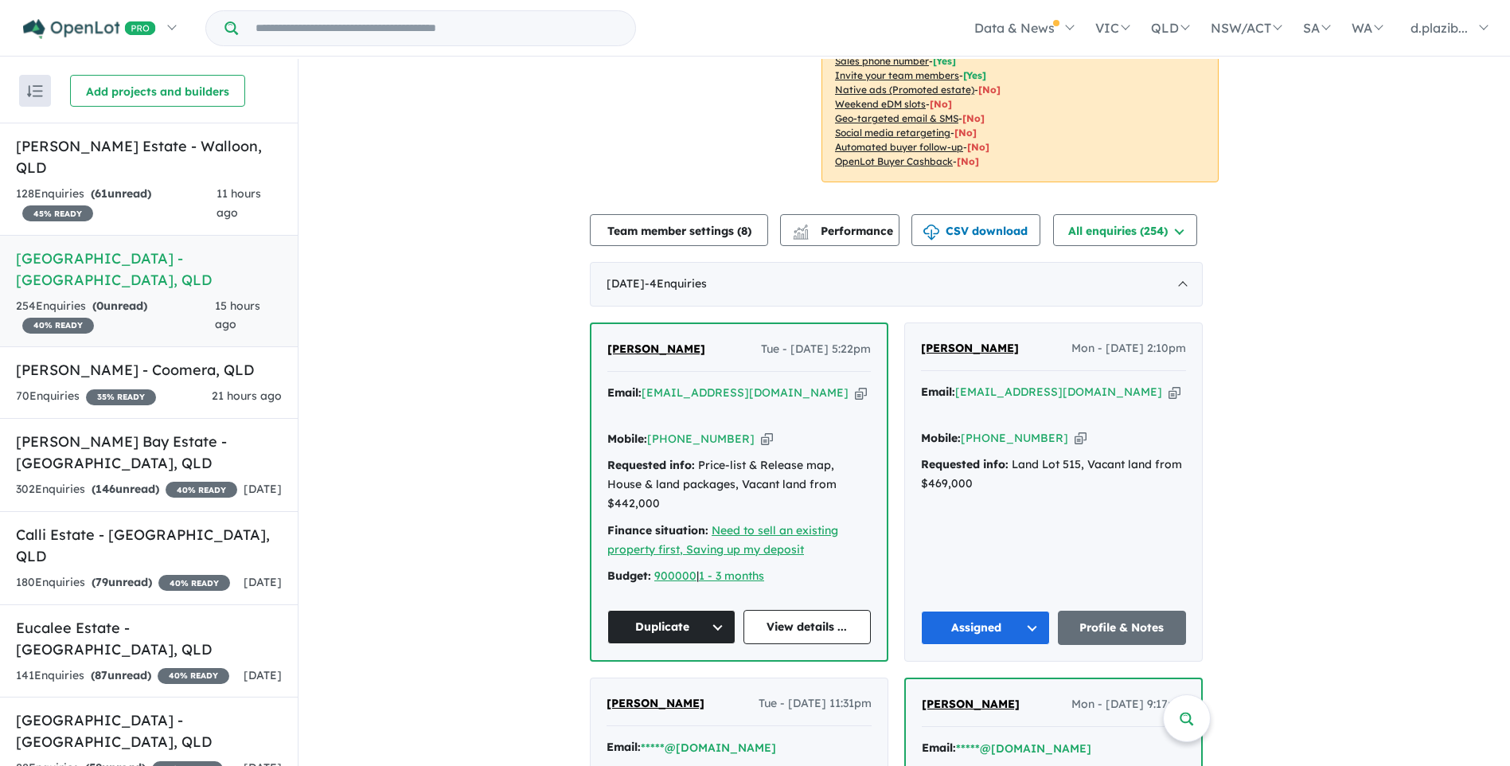
scroll to position [0, 0]
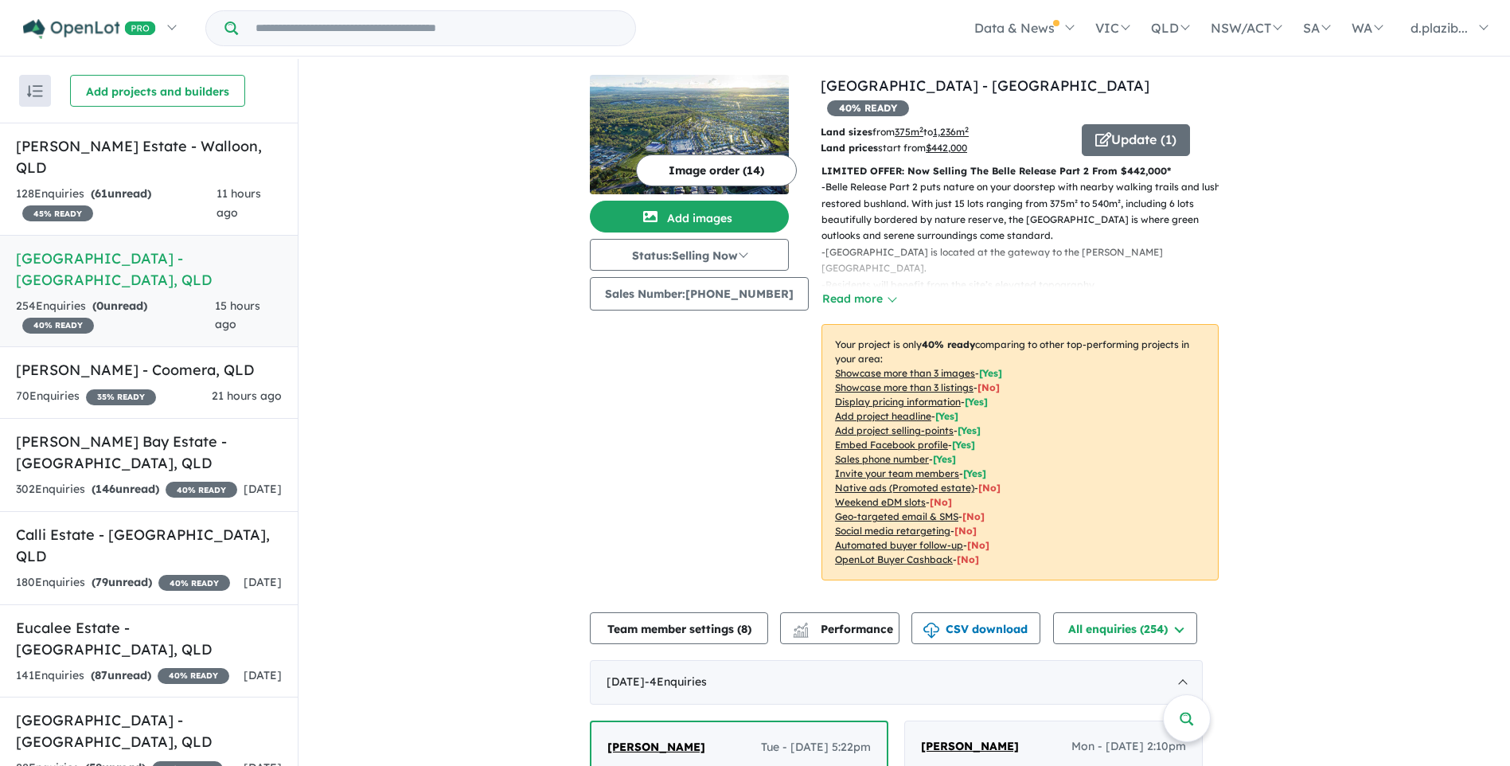
click at [220, 299] on span "15 hours ago" at bounding box center [237, 315] width 45 height 33
click at [198, 359] on h5 "[PERSON_NAME] - Coomera , [GEOGRAPHIC_DATA]" at bounding box center [149, 369] width 266 height 21
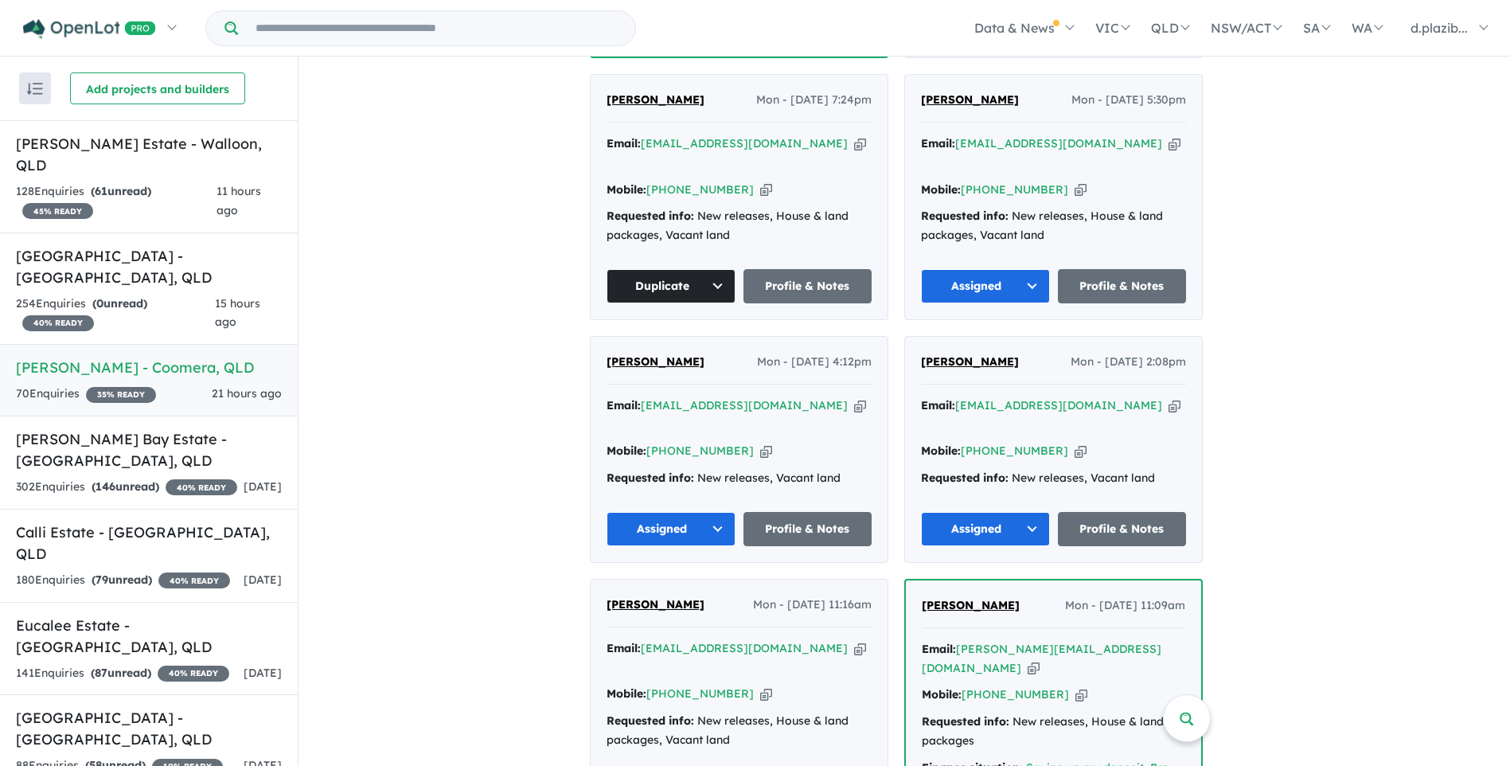
scroll to position [239, 0]
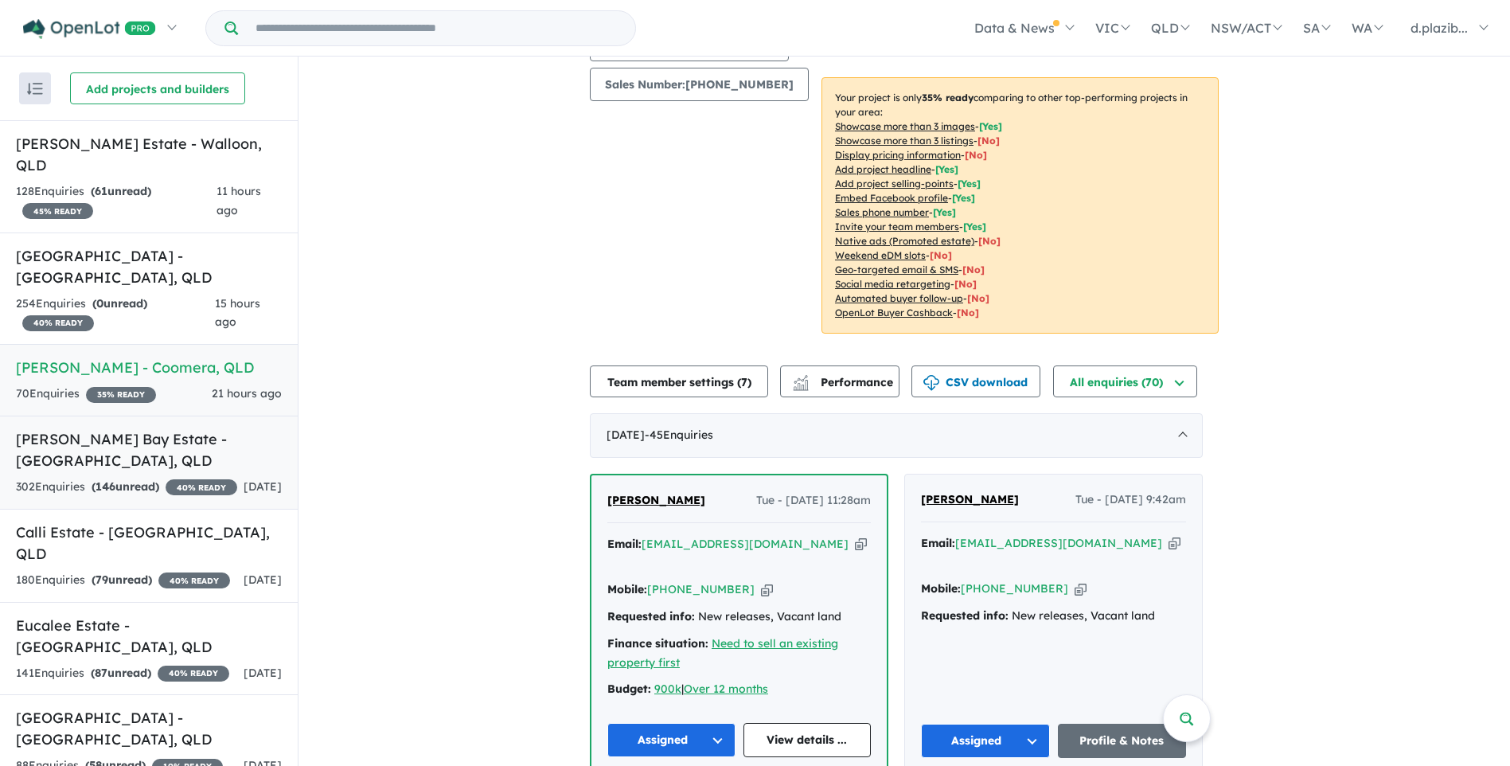
click at [149, 428] on h5 "[PERSON_NAME] Bay Estate - [GEOGRAPHIC_DATA] , [GEOGRAPHIC_DATA]" at bounding box center [149, 449] width 266 height 43
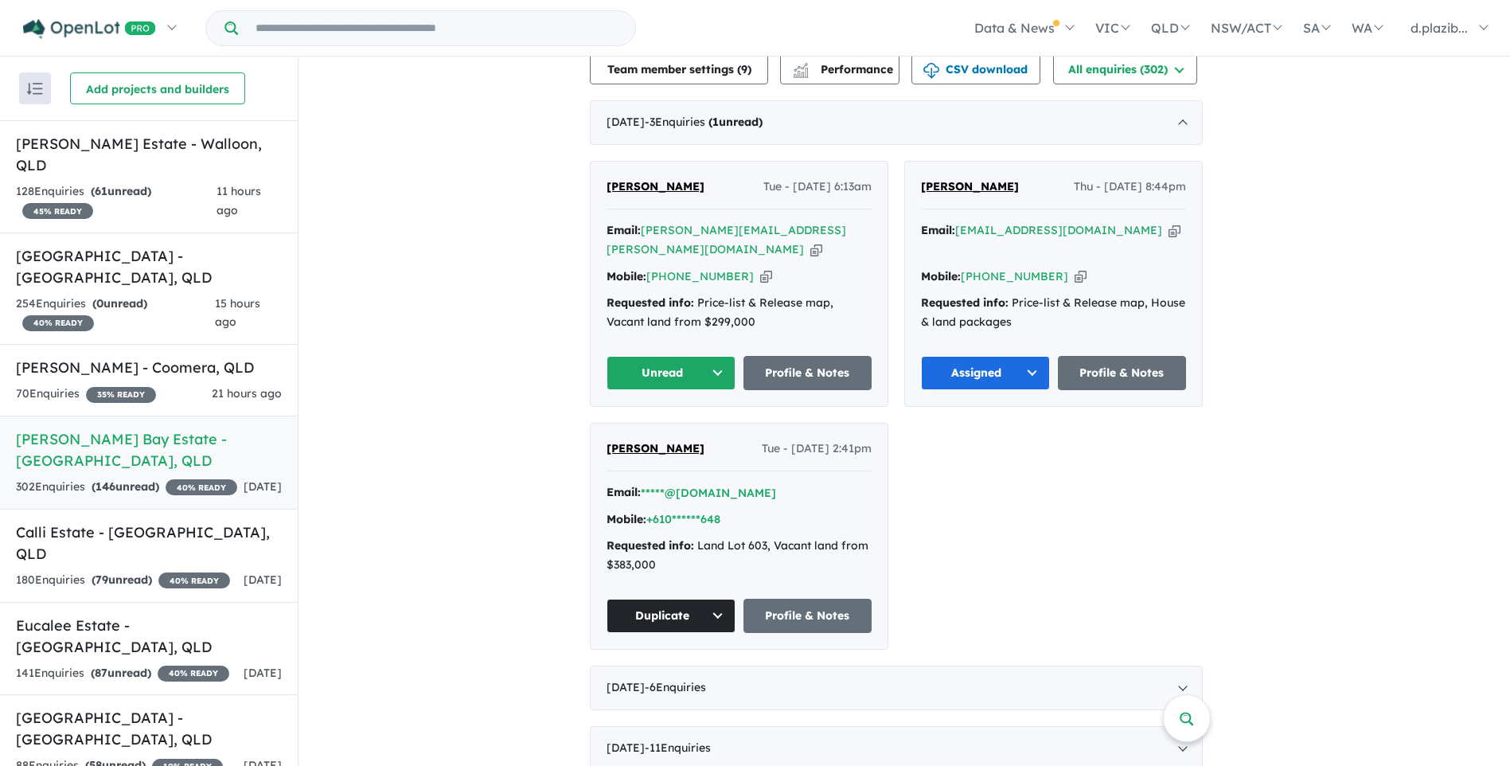
scroll to position [478, 0]
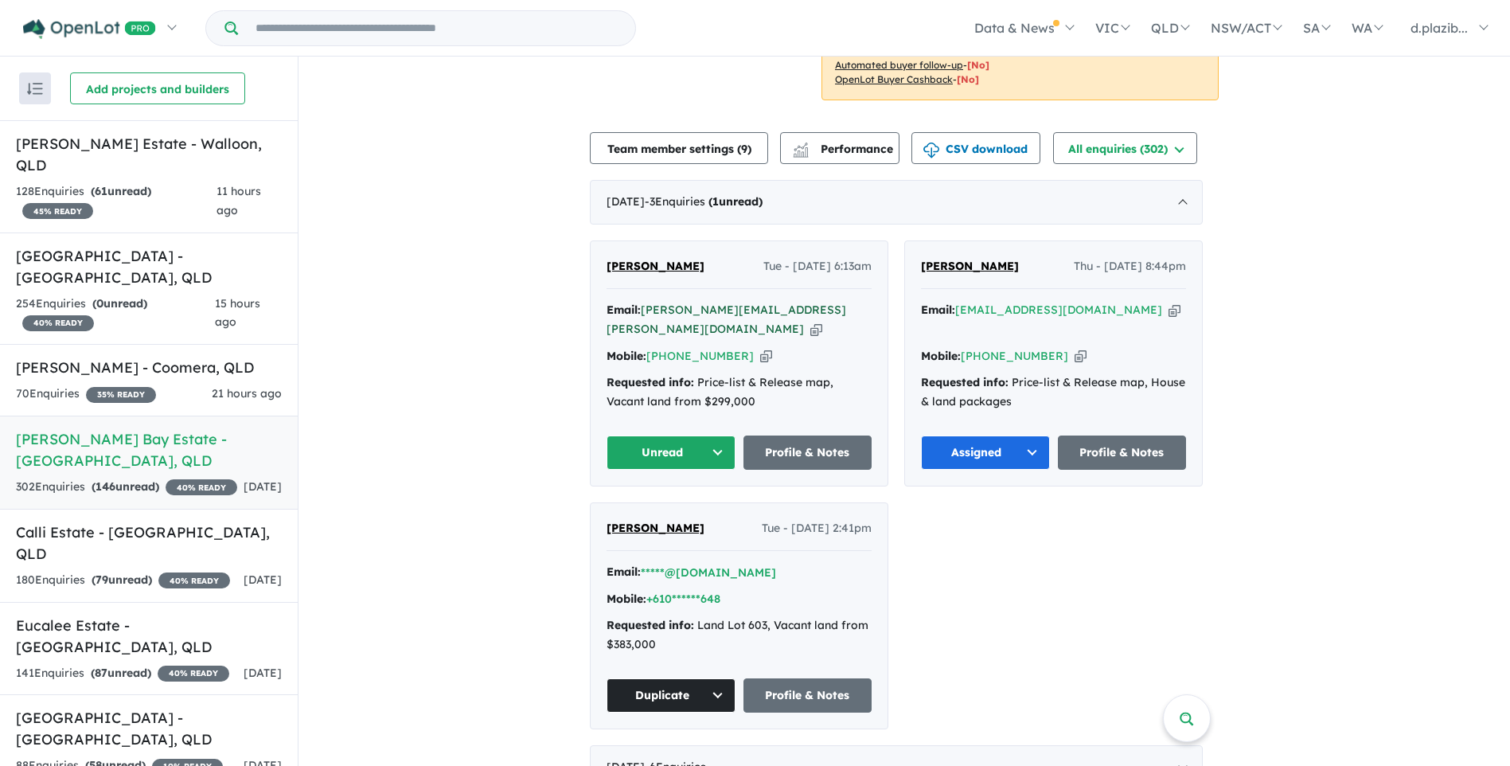
drag, startPoint x: 802, startPoint y: 290, endPoint x: 771, endPoint y: 294, distance: 31.3
click at [810, 321] on icon "button" at bounding box center [816, 329] width 12 height 17
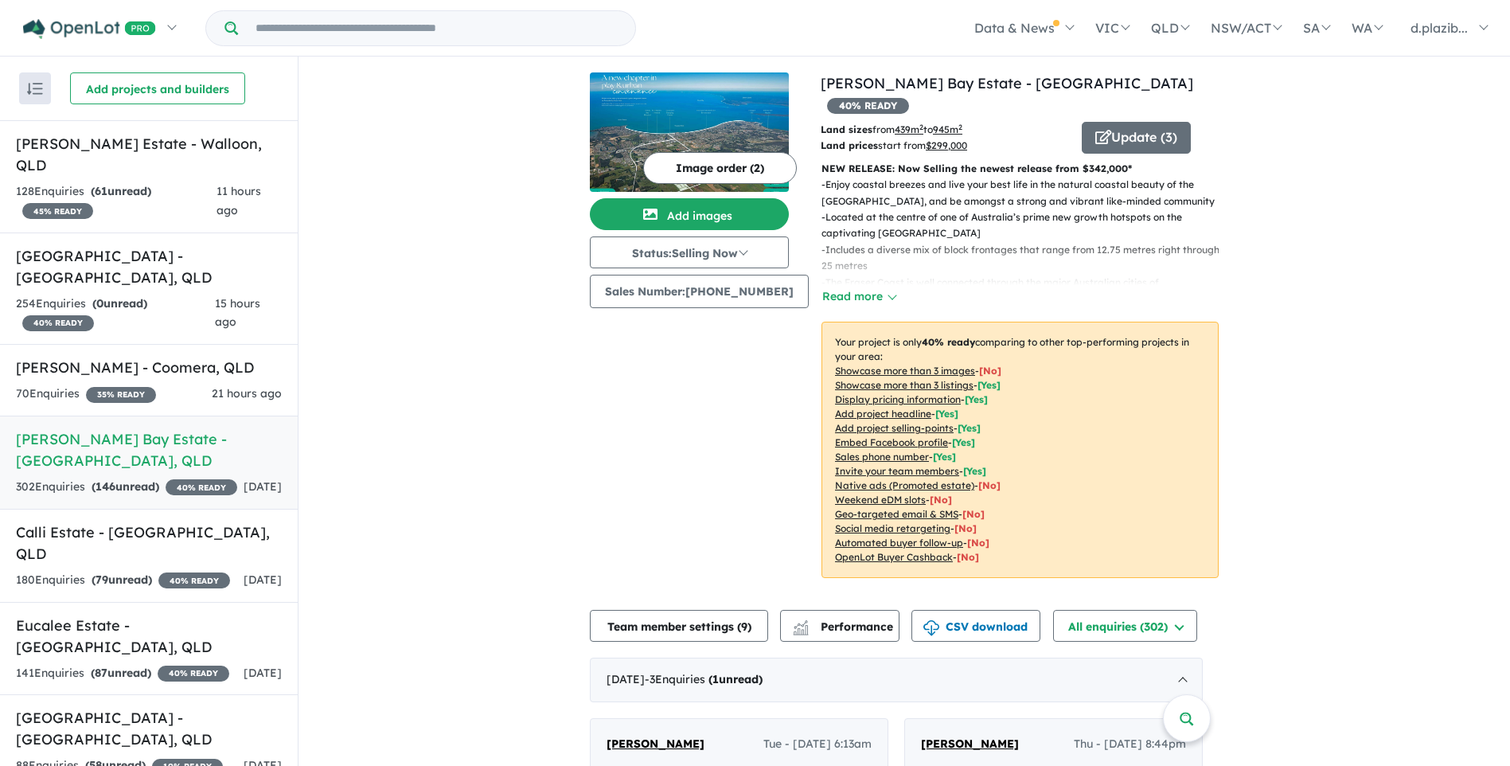
scroll to position [318, 0]
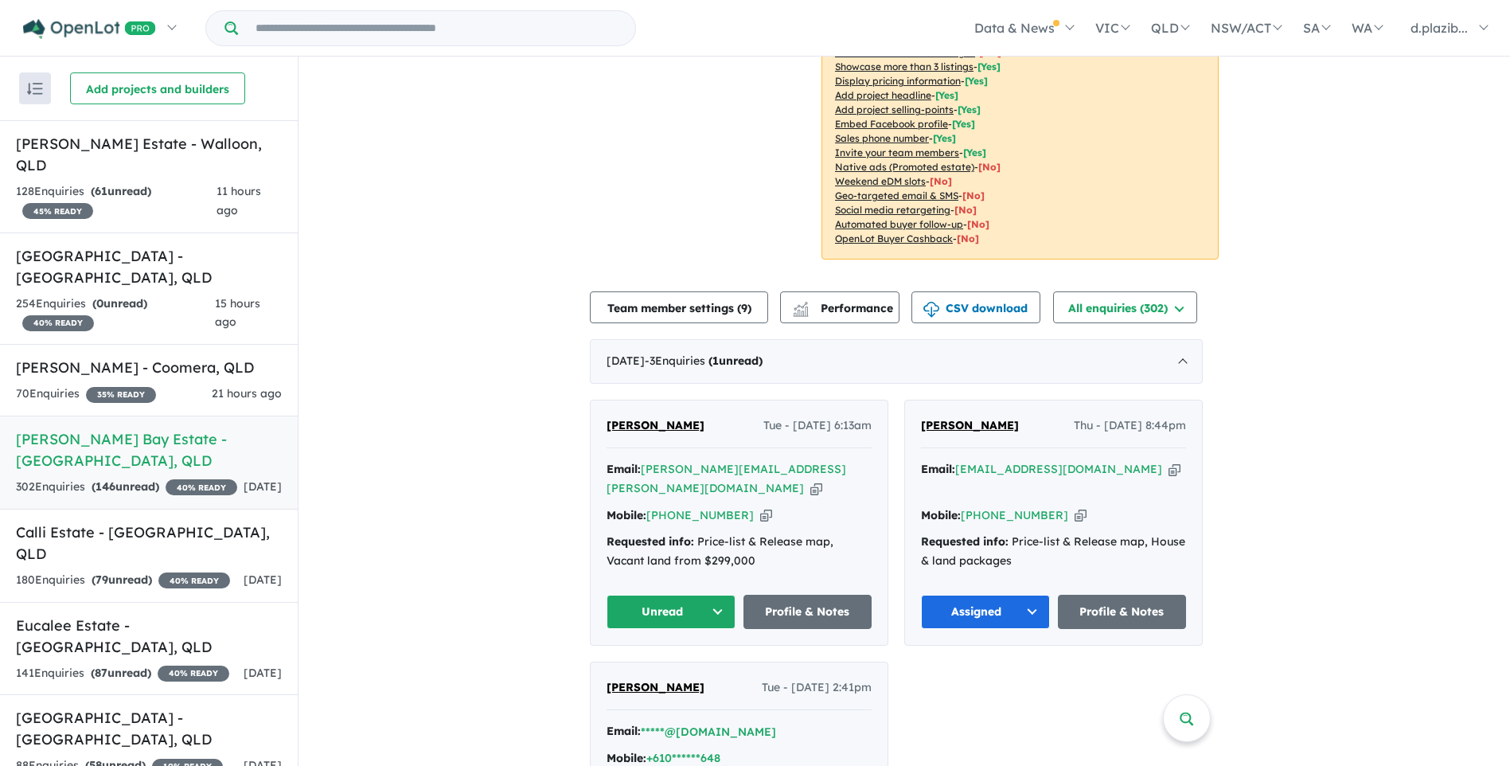
click at [683, 595] on button "Unread" at bounding box center [671, 612] width 129 height 34
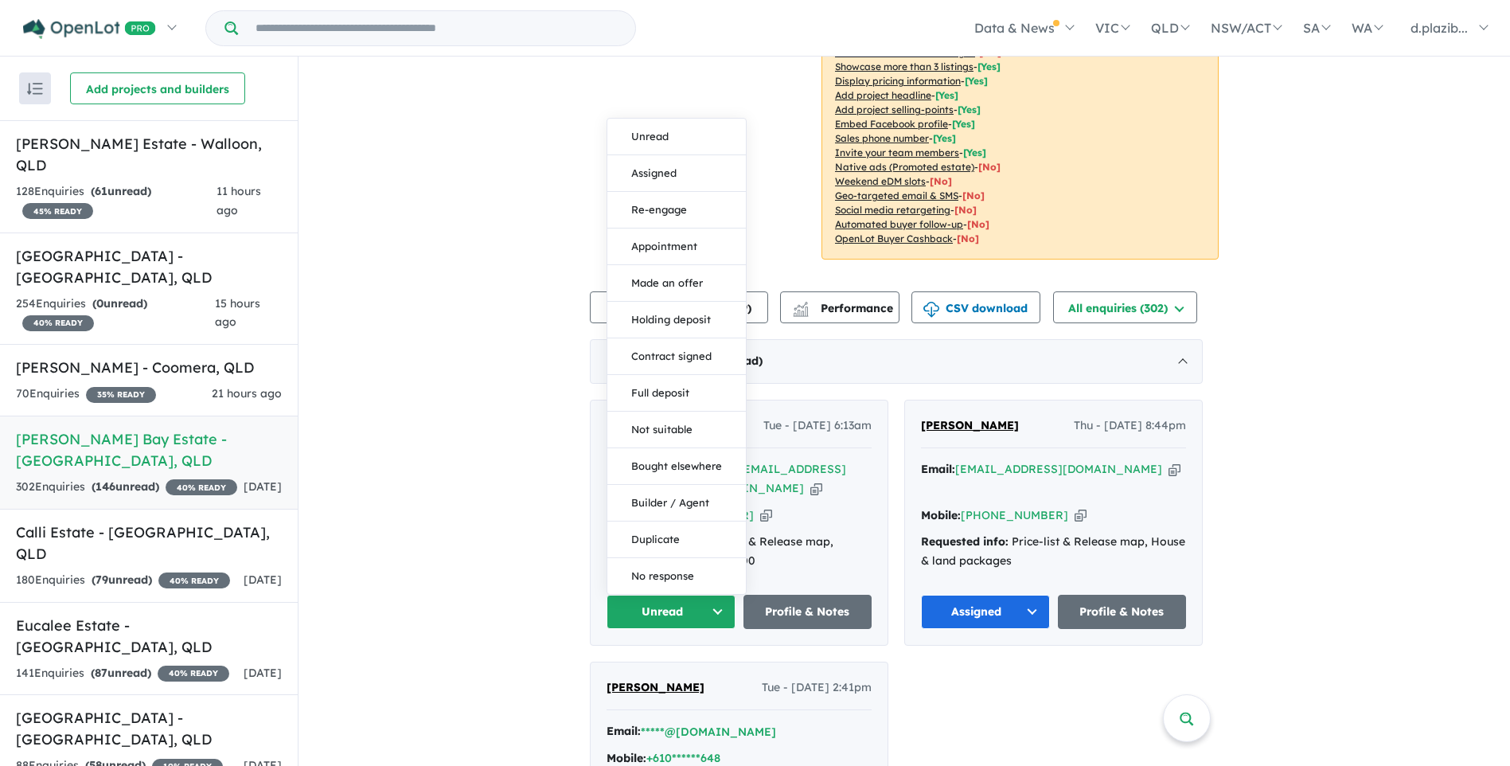
click at [657, 521] on button "Duplicate" at bounding box center [676, 539] width 139 height 37
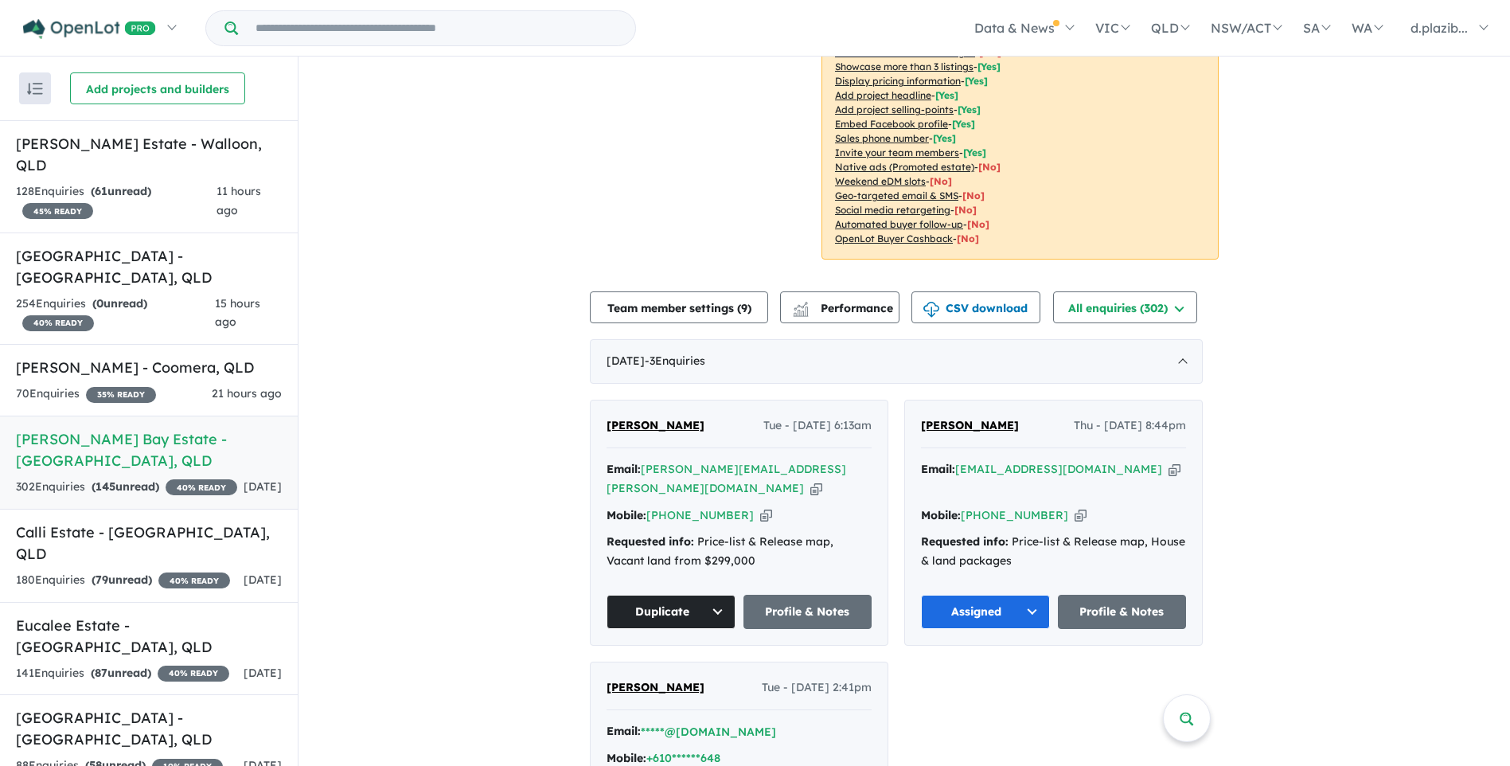
scroll to position [796, 0]
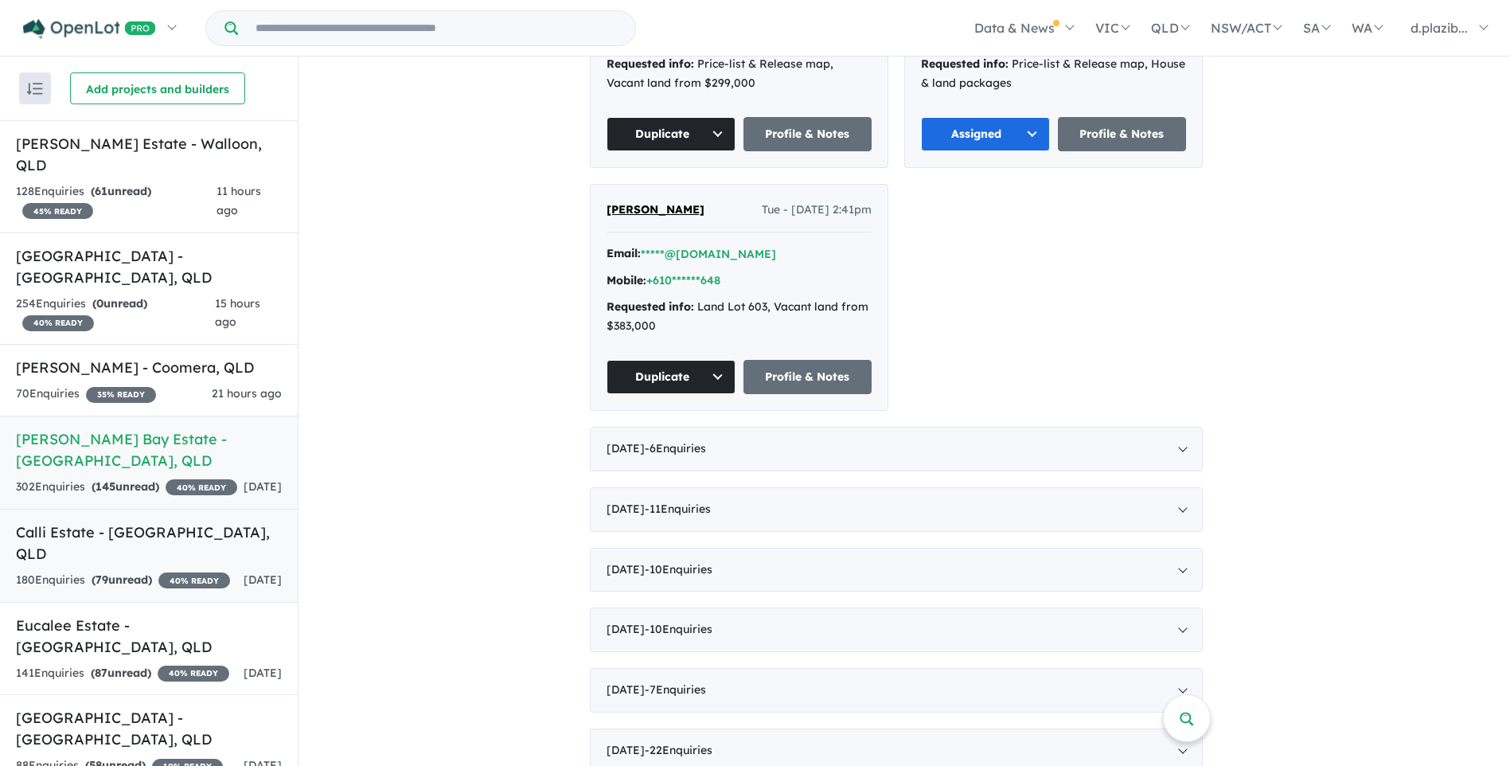
click at [216, 521] on link "Calli Estate - [GEOGRAPHIC_DATA] , QLD 180 Enquir ies ( 79 unread) 40 % READY […" at bounding box center [149, 556] width 298 height 94
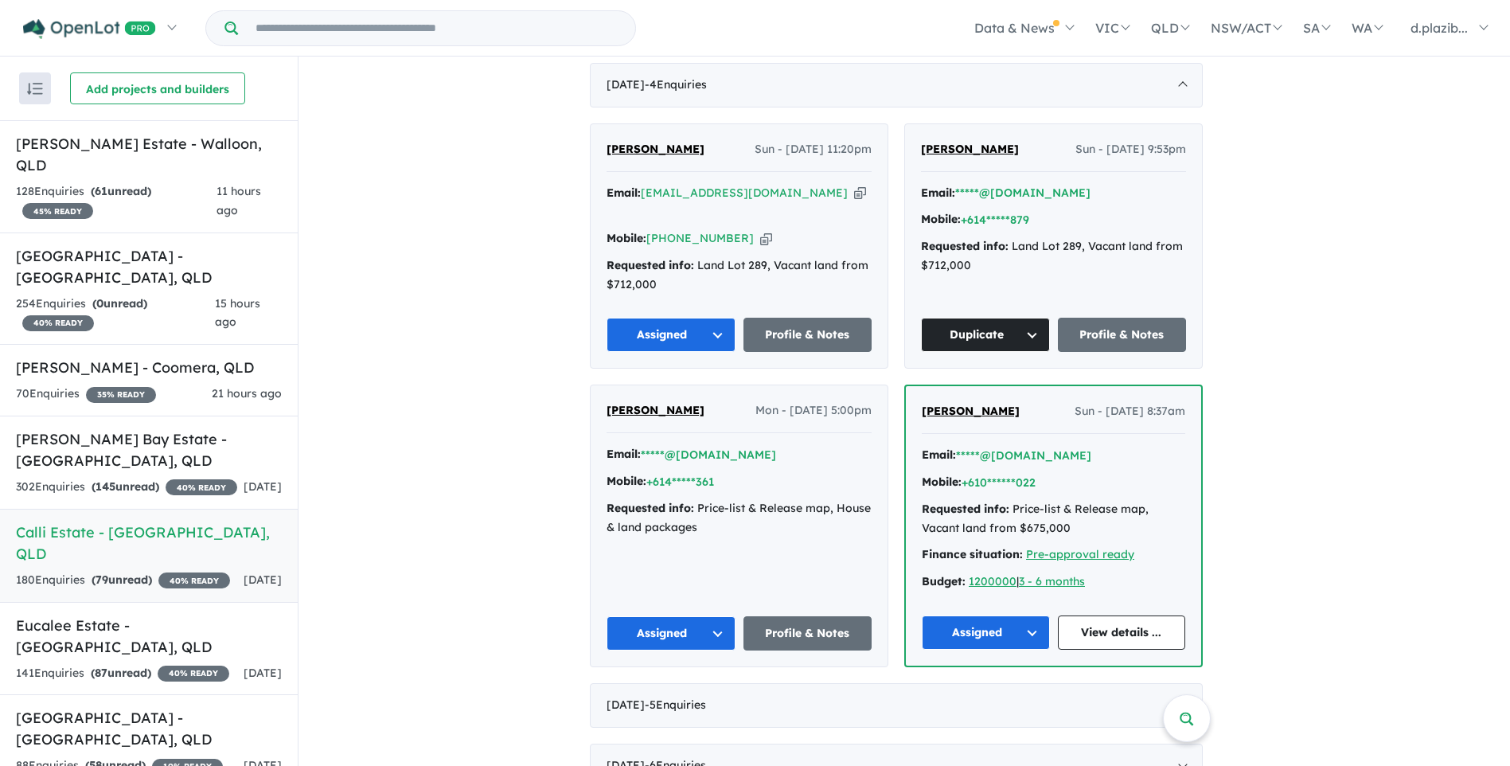
scroll to position [103, 0]
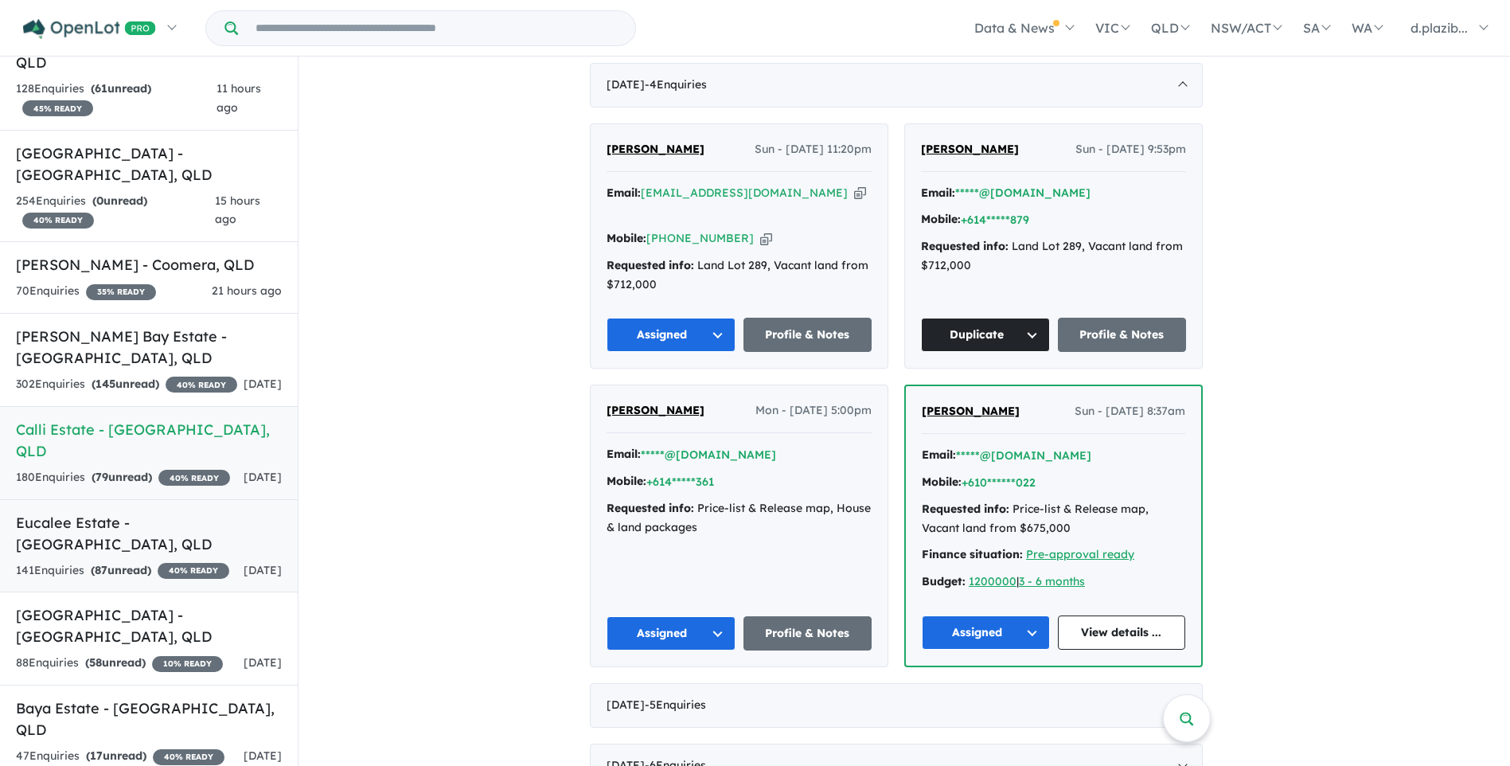
click at [217, 511] on link "Eucalee Estate - [GEOGRAPHIC_DATA] , QLD 141 Enquir ies ( 87 unread) 40 % READY…" at bounding box center [149, 546] width 298 height 94
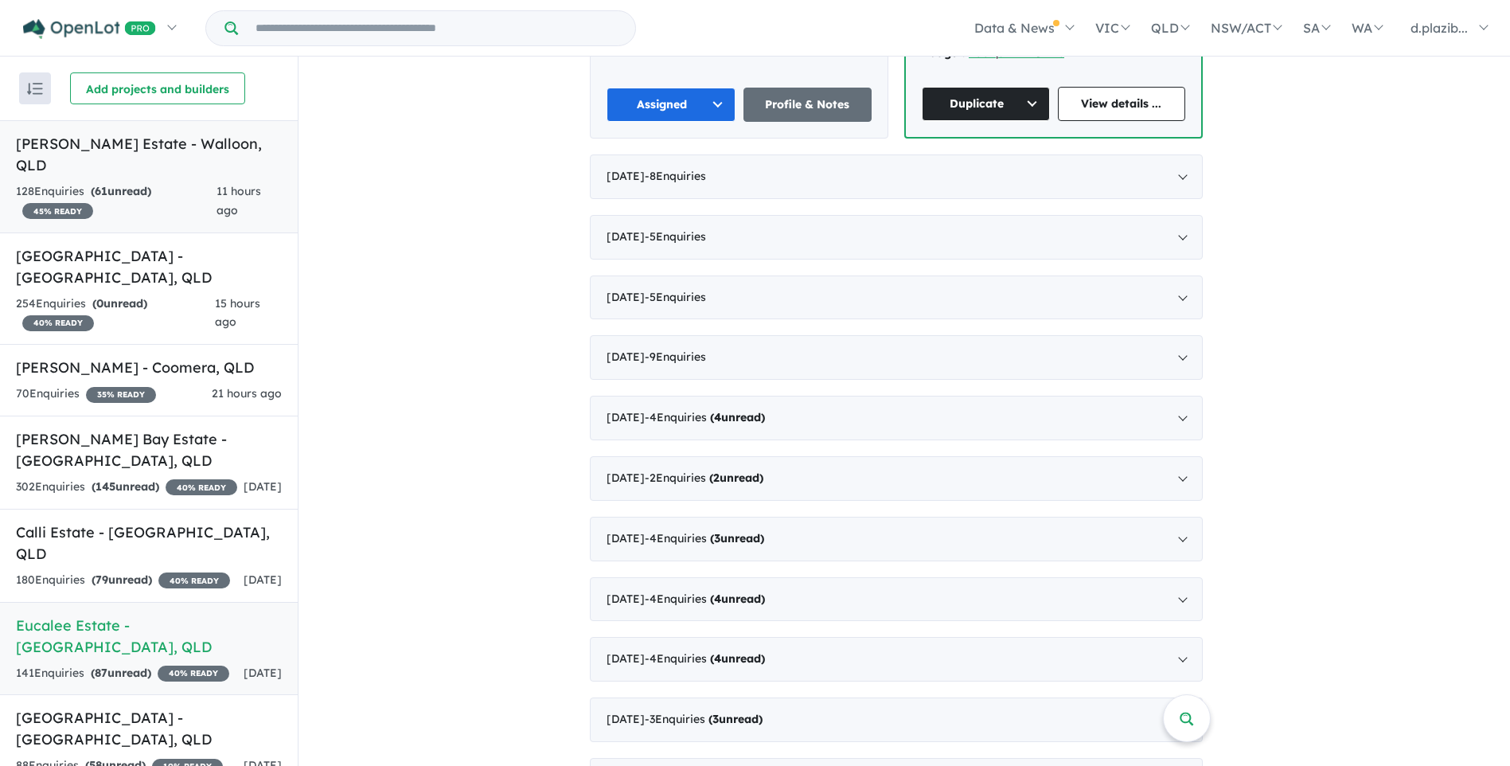
click at [194, 182] on div "128 Enquir ies ( 61 unread) 45 % READY" at bounding box center [116, 201] width 201 height 38
